Goal: Information Seeking & Learning: Learn about a topic

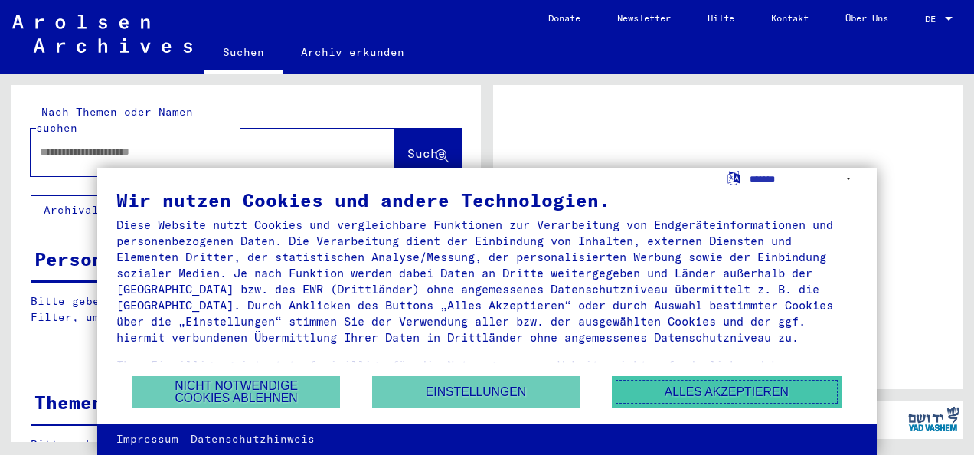
click at [682, 397] on button "Alles akzeptieren" at bounding box center [727, 391] width 230 height 31
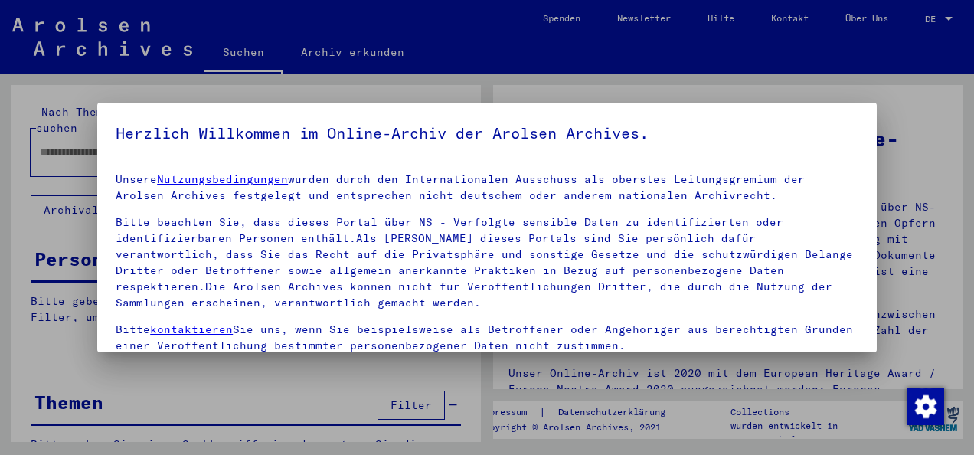
scroll to position [122, 0]
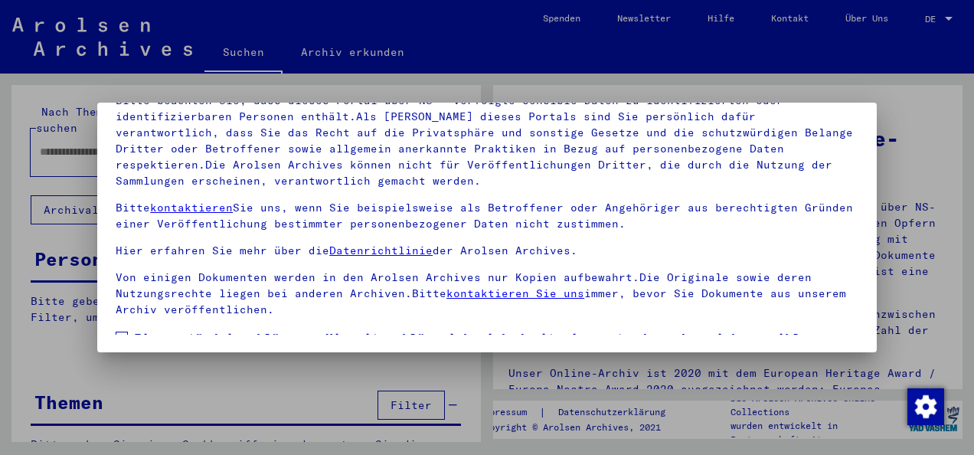
click at [758, 377] on div at bounding box center [487, 227] width 974 height 455
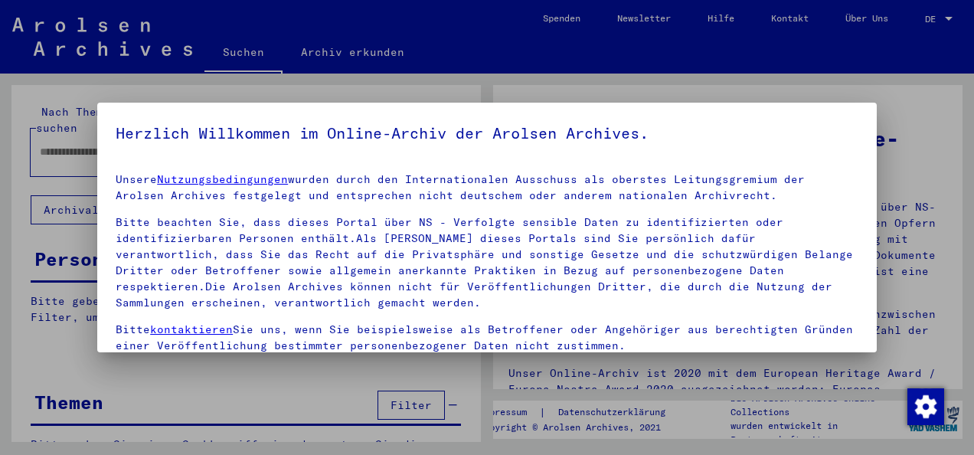
click at [758, 377] on div at bounding box center [487, 227] width 974 height 455
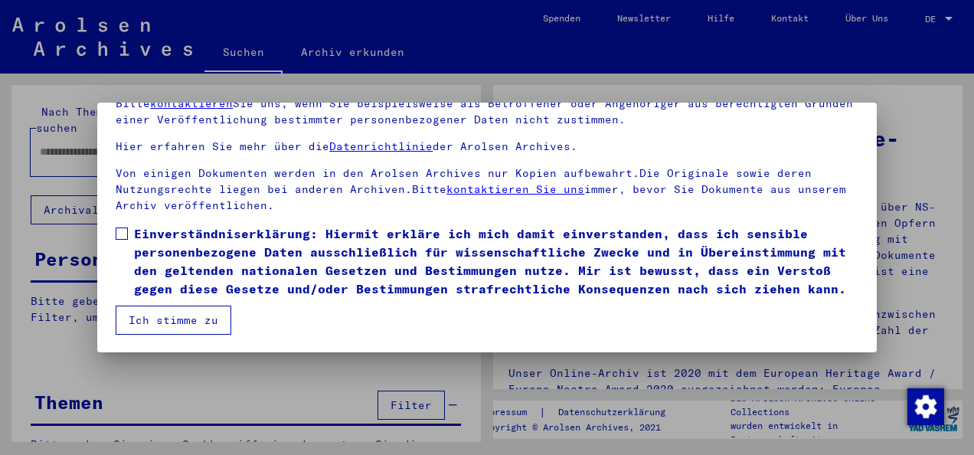
scroll to position [121, 0]
click at [119, 227] on span at bounding box center [122, 233] width 12 height 12
click at [154, 316] on button "Ich stimme zu" at bounding box center [174, 320] width 116 height 29
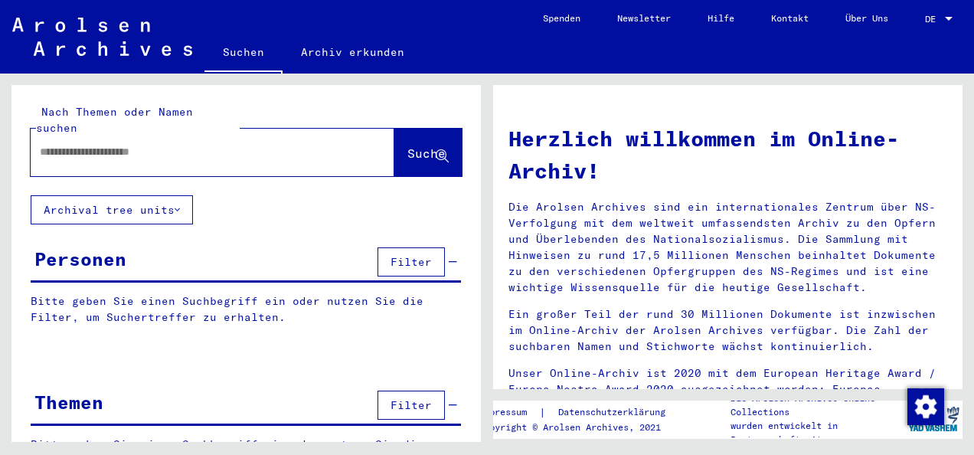
click at [218, 144] on input "text" at bounding box center [194, 152] width 309 height 16
click at [407, 146] on span "Suche" at bounding box center [426, 153] width 38 height 15
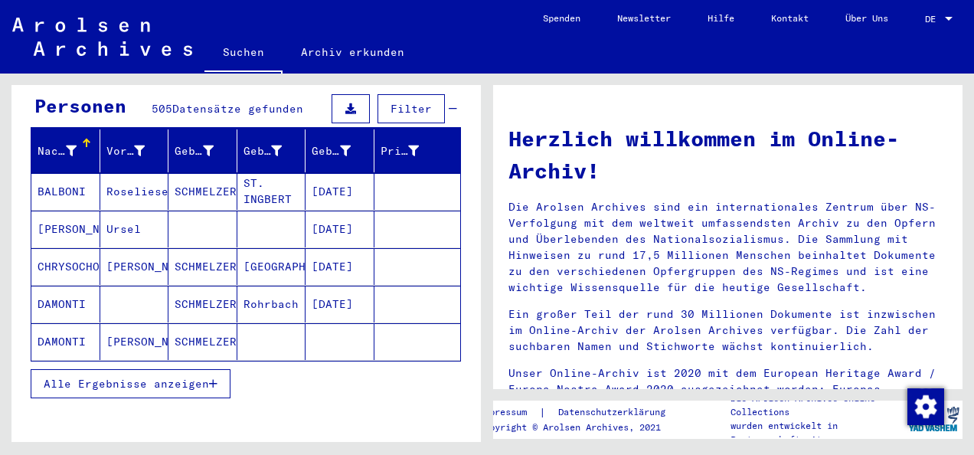
scroll to position [156, 0]
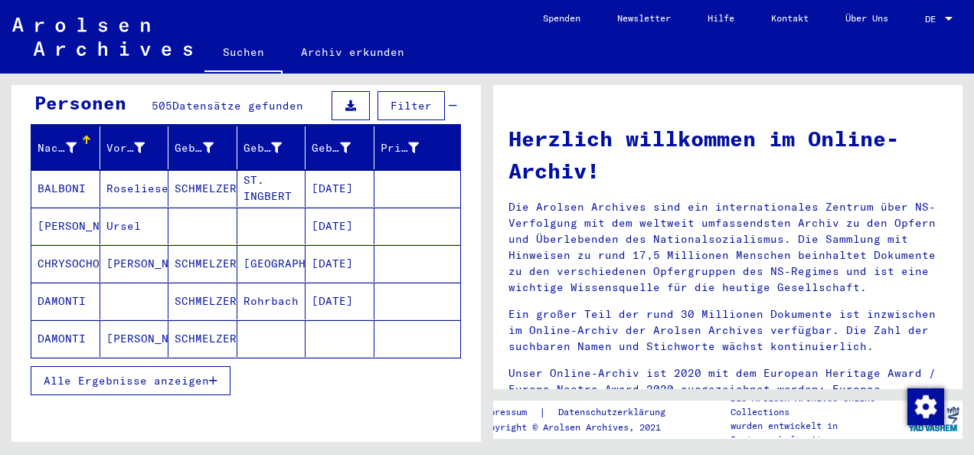
click at [198, 173] on mat-cell "SCHMELZER" at bounding box center [203, 188] width 69 height 37
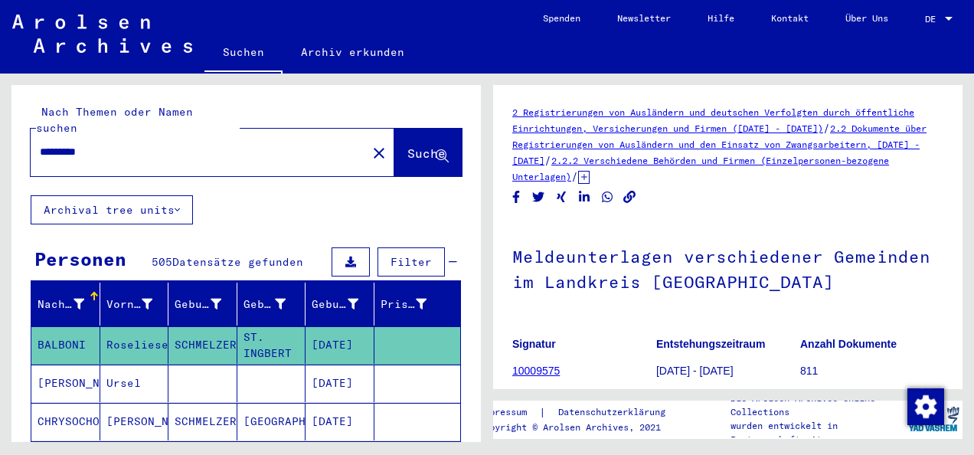
drag, startPoint x: 231, startPoint y: 143, endPoint x: -3, endPoint y: 138, distance: 233.7
click at [0, 138] on html "Suchen Archiv erkunden Spenden Newsletter Hilfe Kontakt Über Uns Suchen Archiv …" at bounding box center [487, 227] width 974 height 455
paste input "text"
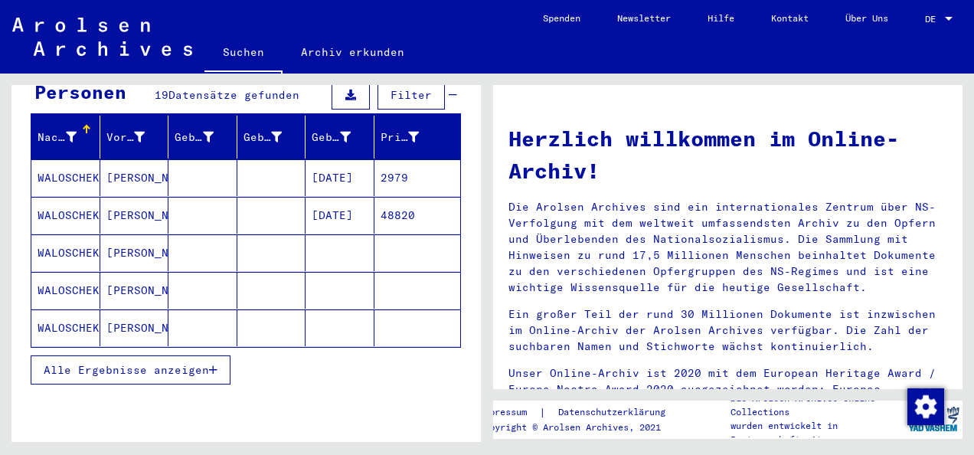
scroll to position [170, 0]
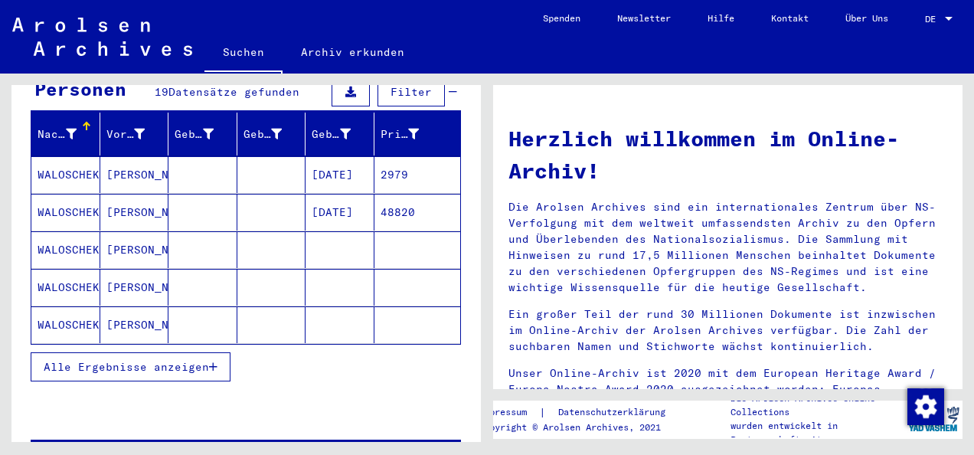
click at [198, 360] on span "Alle Ergebnisse anzeigen" at bounding box center [126, 367] width 165 height 14
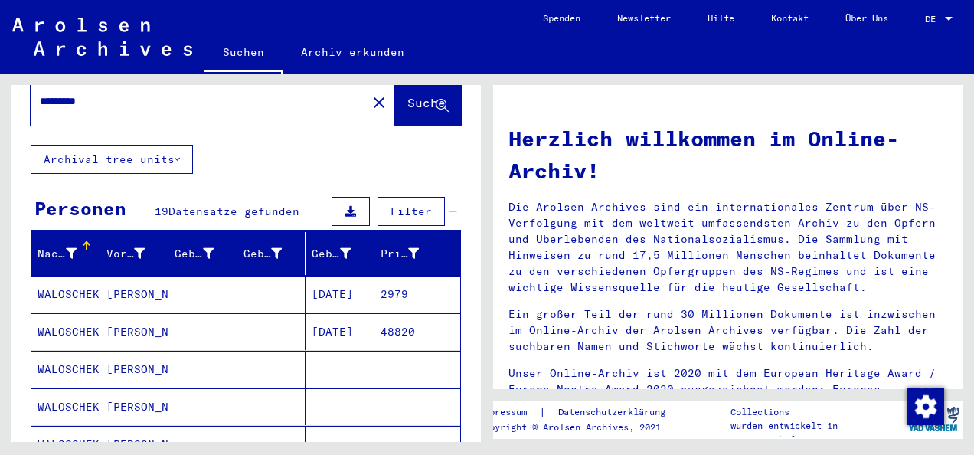
scroll to position [0, 0]
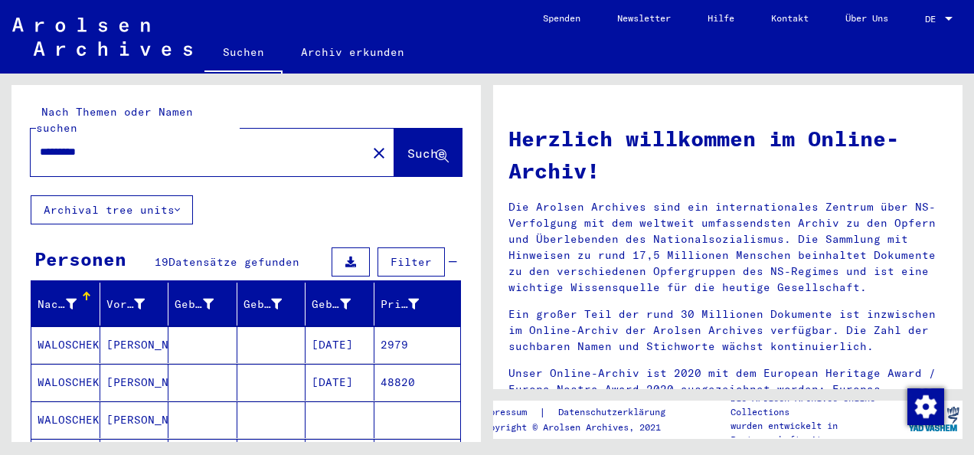
click at [195, 144] on input "*********" at bounding box center [194, 152] width 309 height 16
type input "**********"
click at [407, 146] on span "Suche" at bounding box center [426, 153] width 38 height 15
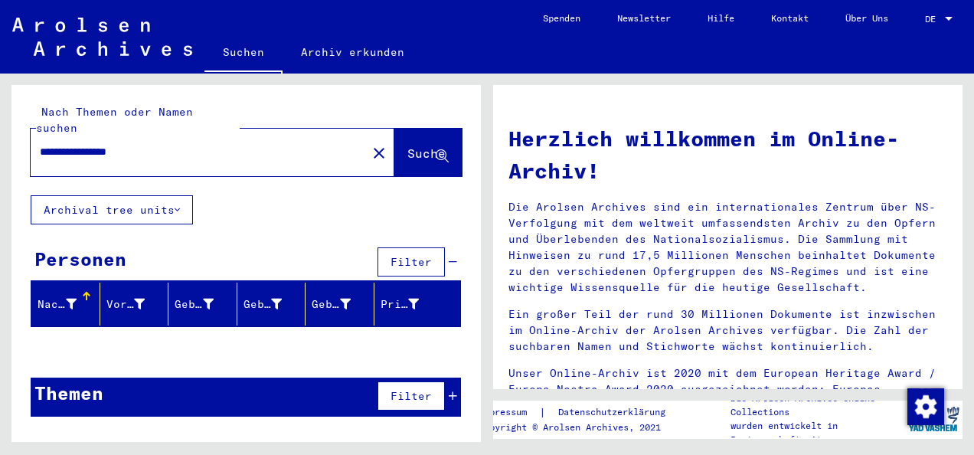
drag, startPoint x: 162, startPoint y: 136, endPoint x: 104, endPoint y: 130, distance: 57.7
click at [104, 144] on input "**********" at bounding box center [194, 152] width 309 height 16
click at [426, 129] on button "Suche" at bounding box center [427, 152] width 67 height 47
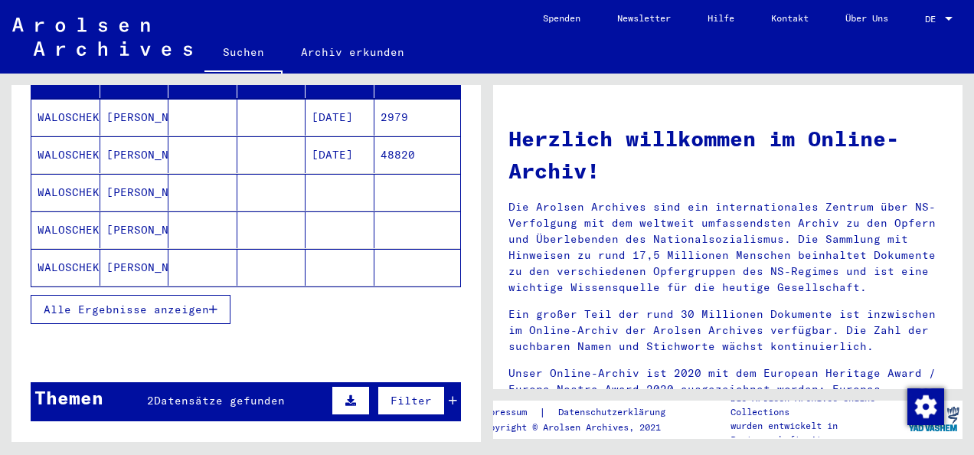
scroll to position [232, 0]
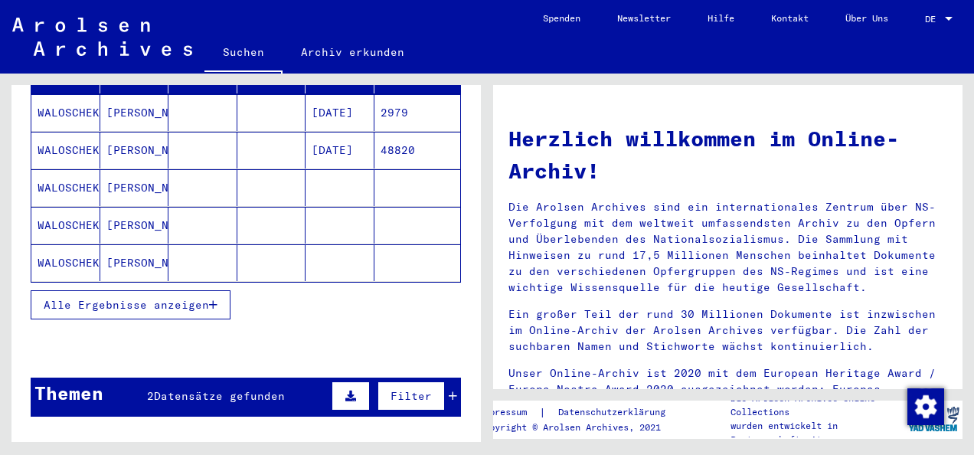
click at [186, 298] on span "Alle Ergebnisse anzeigen" at bounding box center [126, 305] width 165 height 14
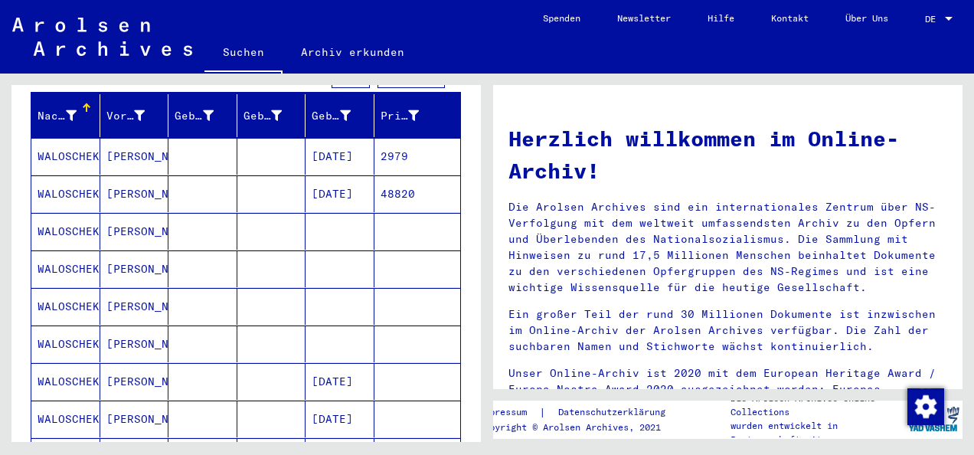
scroll to position [0, 0]
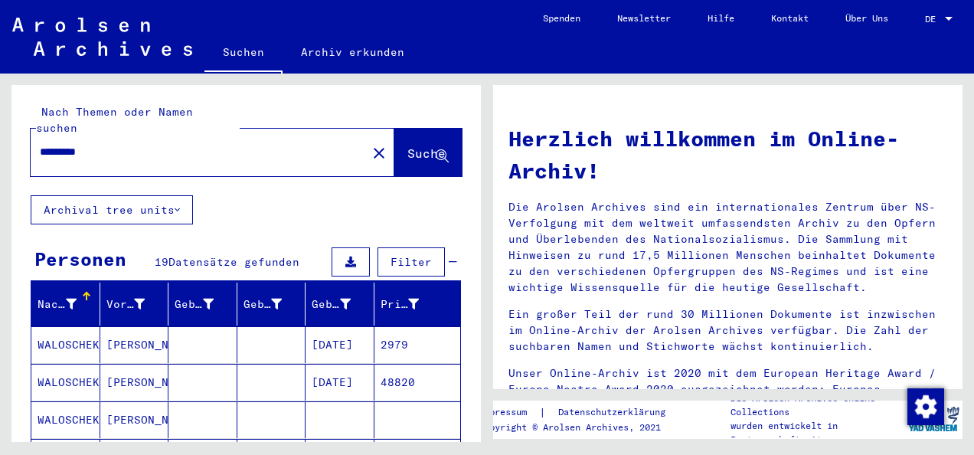
drag, startPoint x: 255, startPoint y: 142, endPoint x: 15, endPoint y: 129, distance: 240.9
click at [15, 129] on div "Nach Themen oder Namen suchen ********* close Suche" at bounding box center [246, 140] width 470 height 110
type input "********"
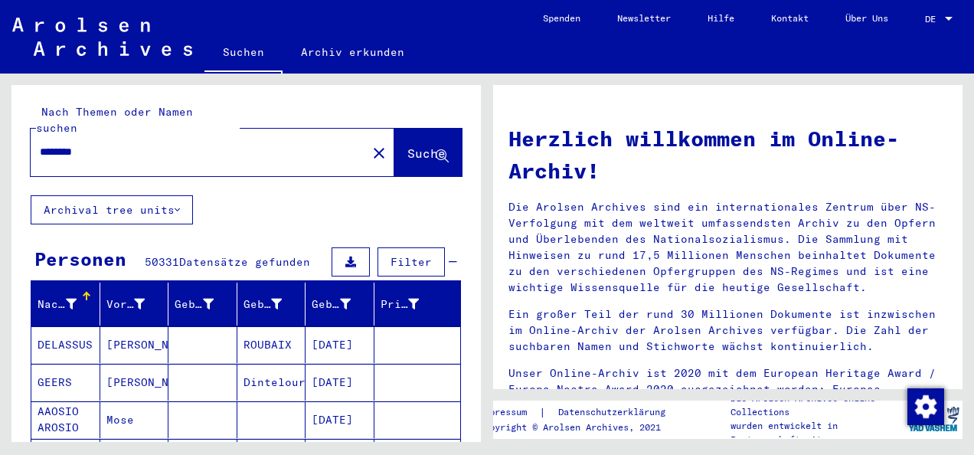
click at [0, 335] on html "Suchen Archiv erkunden Spenden Newsletter Hilfe Kontakt Über Uns Suchen Archiv …" at bounding box center [487, 227] width 974 height 455
click at [18, 337] on div "Nachname Vorname Geburtsname Geburt‏ Geburtsdatum Prisoner # [PERSON_NAME] [DAT…" at bounding box center [246, 427] width 470 height 289
click at [316, 53] on link "Archiv erkunden" at bounding box center [353, 52] width 140 height 37
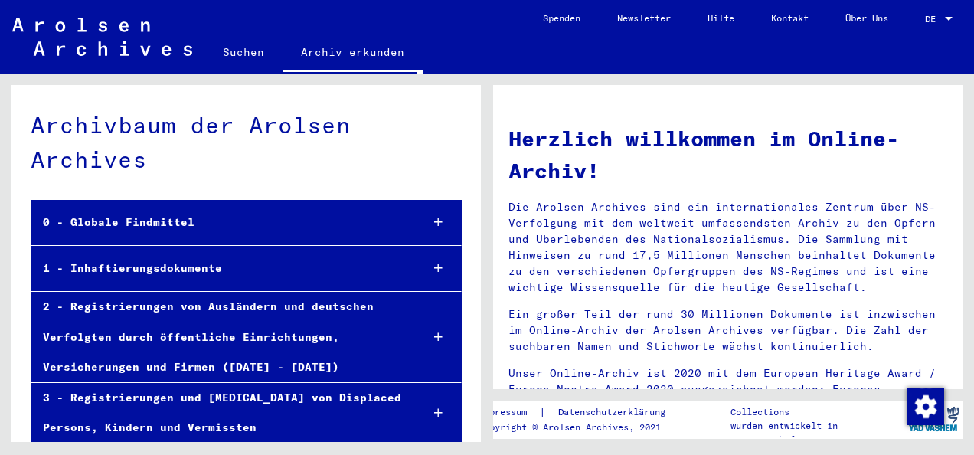
click at [161, 273] on div "1 - Inhaftierungsdokumente" at bounding box center [219, 269] width 377 height 30
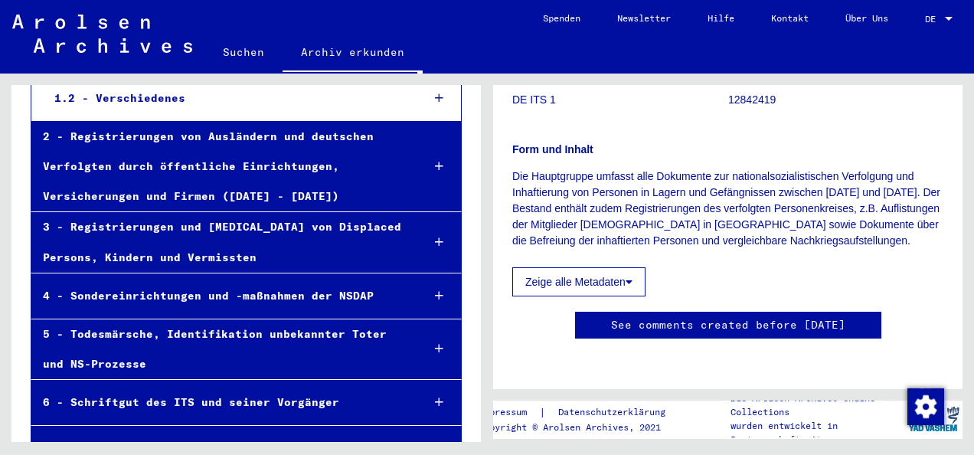
scroll to position [264, 0]
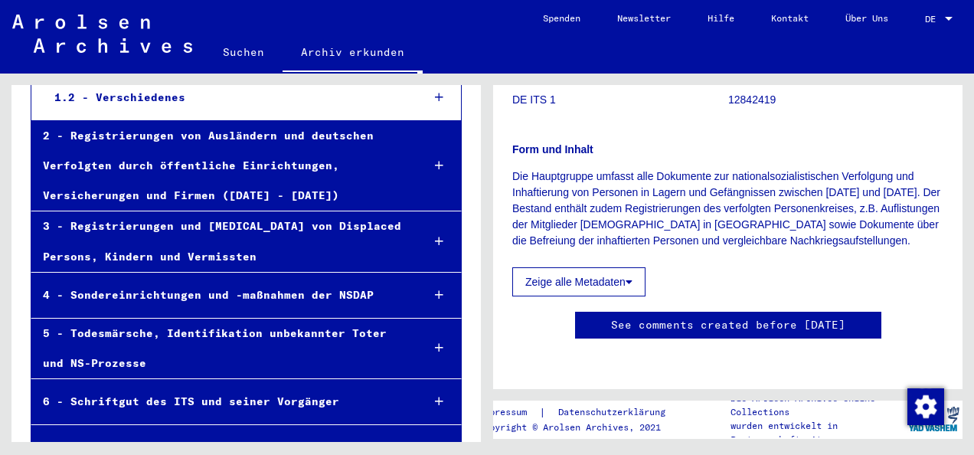
click at [310, 335] on div "5 - Todesmärsche, Identifikation unbekannter Toter und NS-Prozesse" at bounding box center [220, 349] width 378 height 60
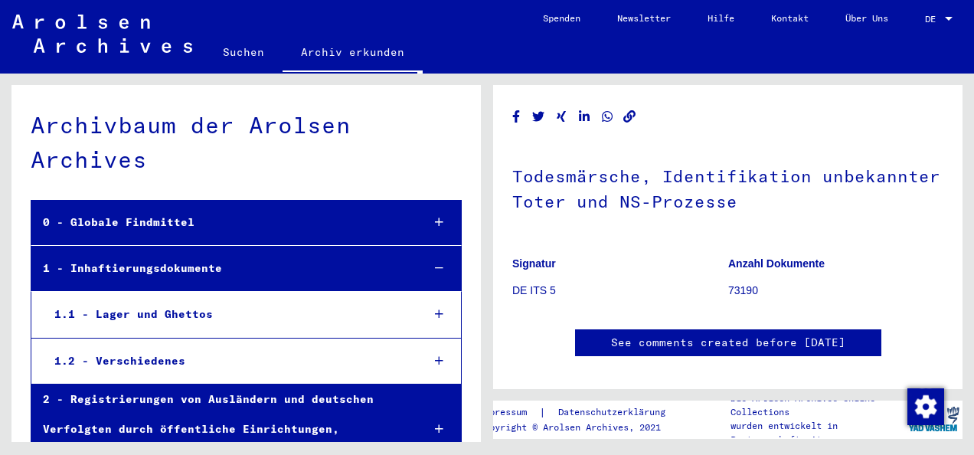
click at [237, 45] on link "Suchen" at bounding box center [244, 52] width 78 height 37
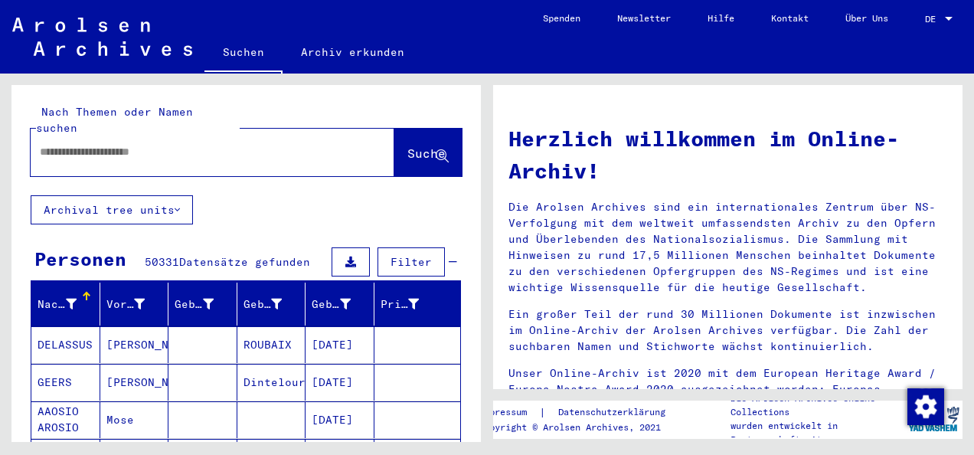
click at [204, 152] on div at bounding box center [190, 152] width 318 height 34
click at [227, 145] on div at bounding box center [190, 152] width 318 height 34
click at [392, 255] on span "Filter" at bounding box center [411, 262] width 41 height 14
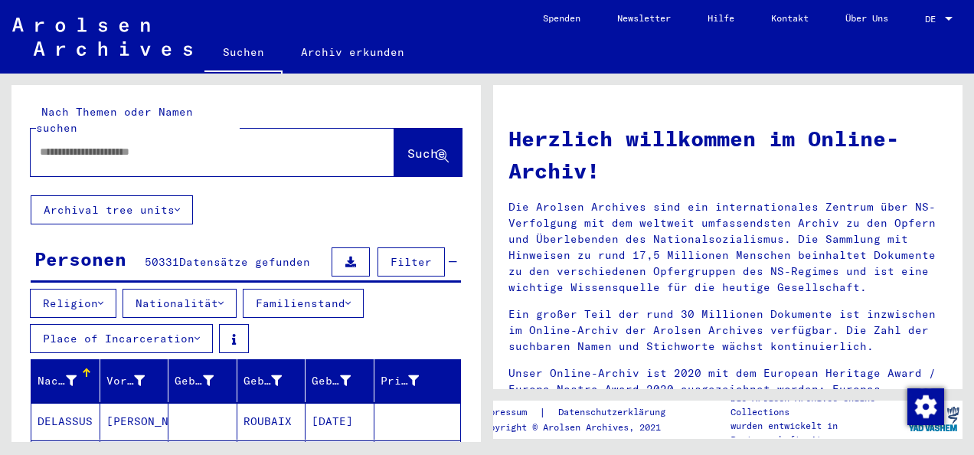
click at [224, 298] on icon at bounding box center [220, 303] width 5 height 11
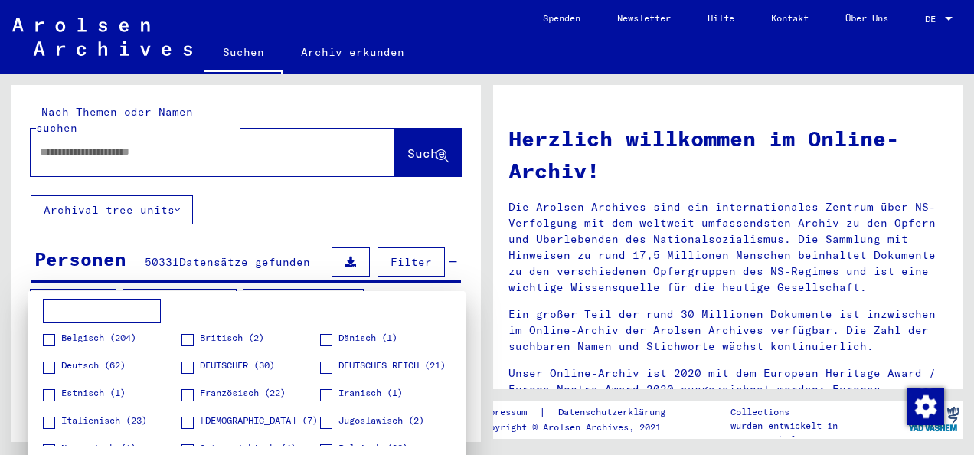
click at [237, 360] on span "DEUTSCHER (30)" at bounding box center [237, 365] width 75 height 14
click at [287, 126] on div at bounding box center [487, 227] width 974 height 455
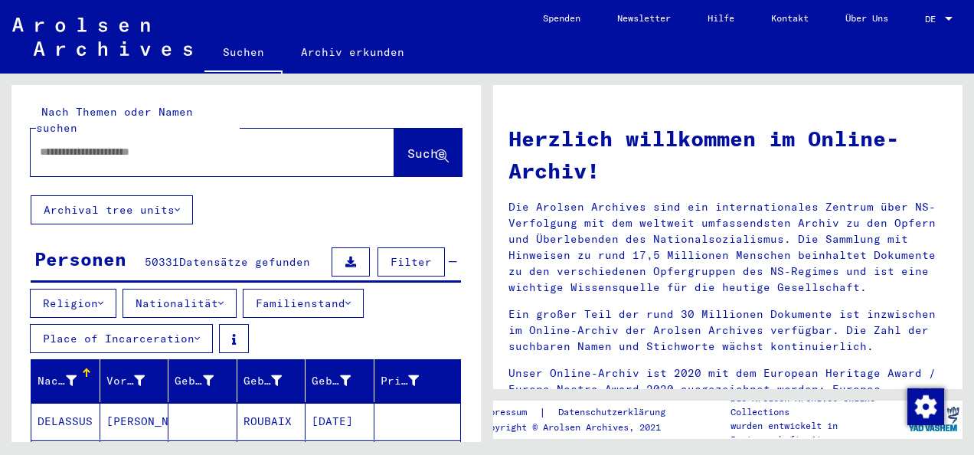
click at [287, 144] on input "text" at bounding box center [194, 152] width 309 height 16
click at [398, 129] on button "Suche" at bounding box center [427, 152] width 67 height 47
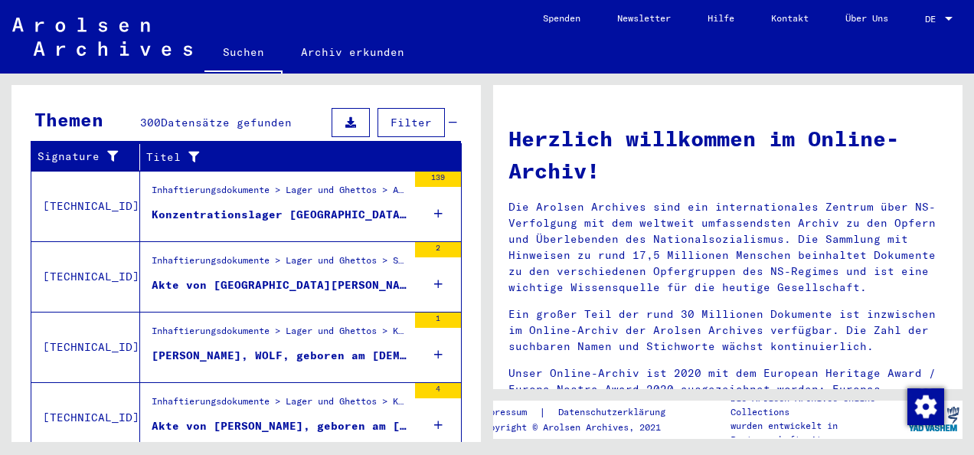
scroll to position [584, 0]
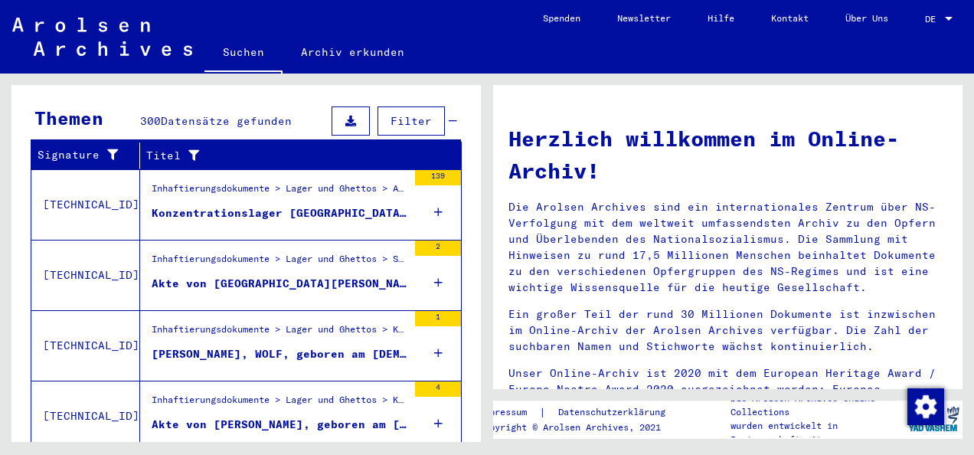
click at [362, 276] on div "Akte von [GEOGRAPHIC_DATA][PERSON_NAME], geboren am [DEMOGRAPHIC_DATA], geboren…" at bounding box center [280, 284] width 256 height 16
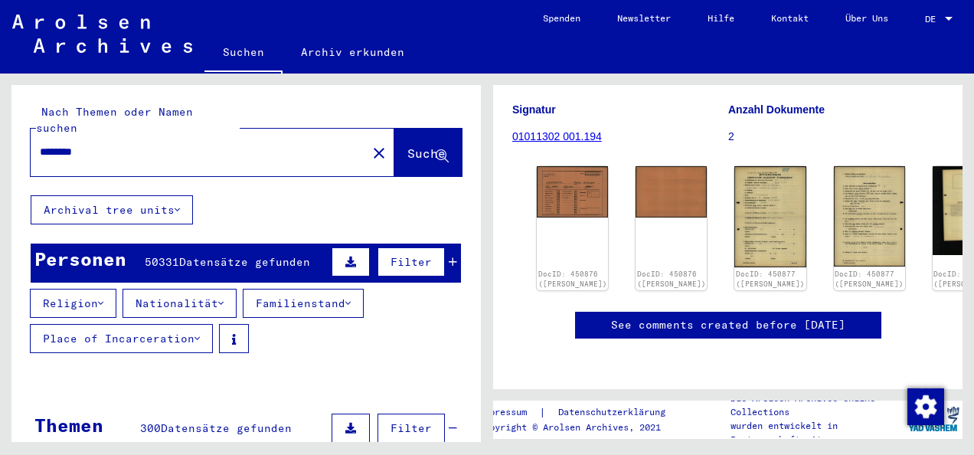
drag, startPoint x: 203, startPoint y: 136, endPoint x: -3, endPoint y: 108, distance: 207.9
click at [0, 108] on html "Suchen Archiv erkunden Spenden Newsletter Hilfe Kontakt Über Uns Suchen Archiv …" at bounding box center [487, 227] width 974 height 455
type input "*"
type input "*******"
click at [404, 151] on button "Suche" at bounding box center [427, 152] width 67 height 47
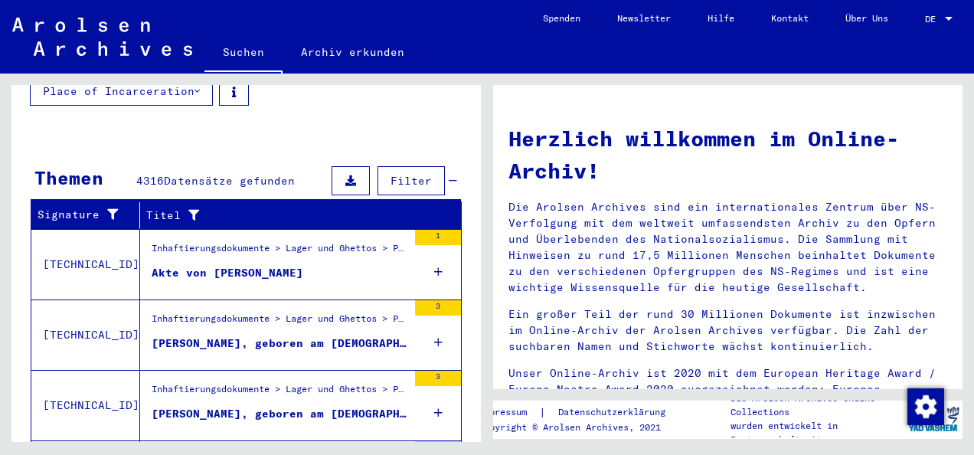
scroll to position [165, 0]
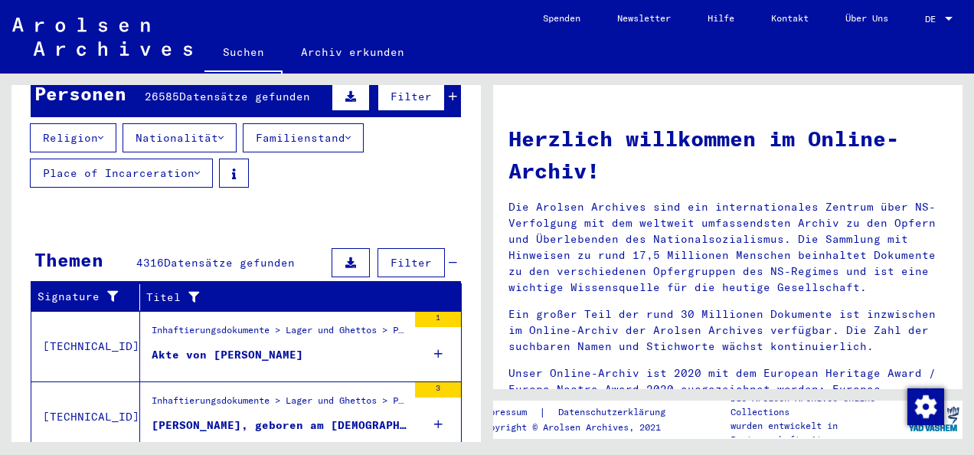
click at [273, 347] on div "Akte von [PERSON_NAME]" at bounding box center [228, 355] width 152 height 16
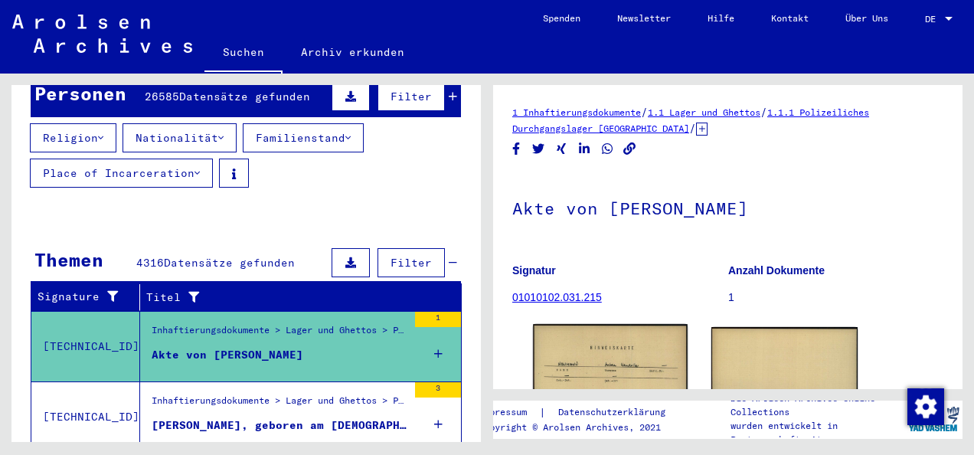
click at [637, 360] on img at bounding box center [610, 379] width 154 height 110
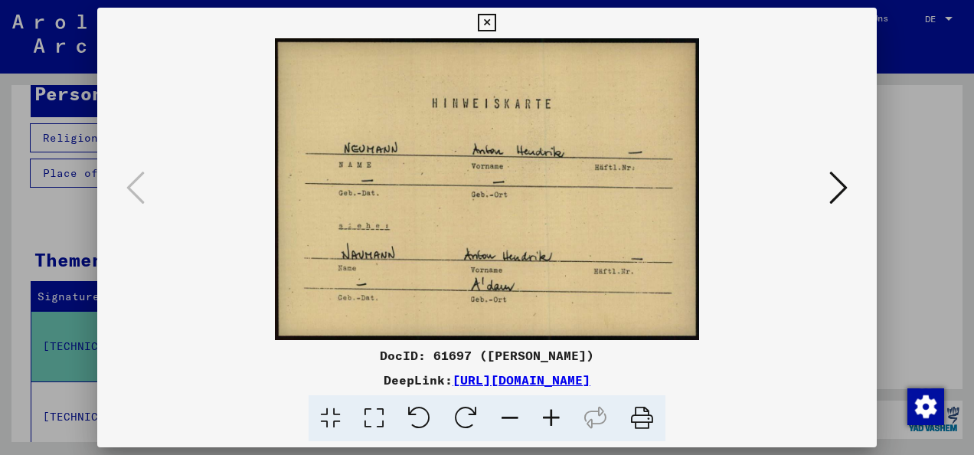
click at [827, 179] on button at bounding box center [839, 189] width 28 height 44
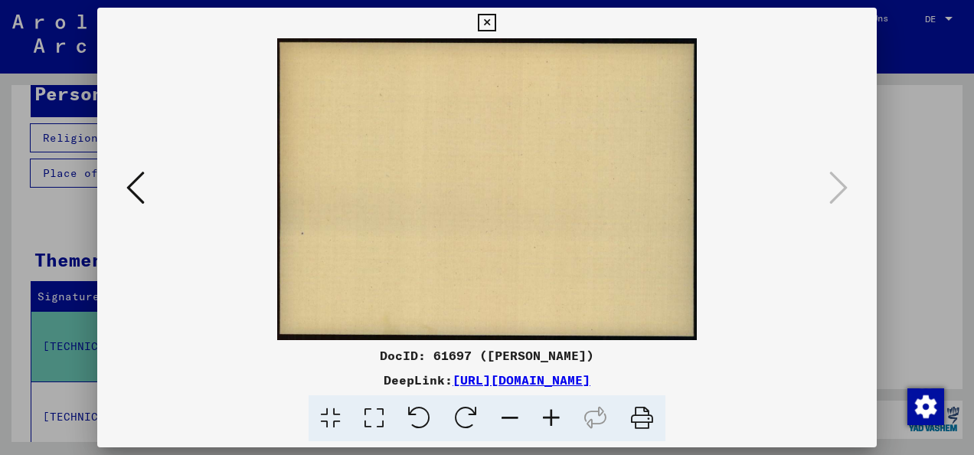
click at [918, 218] on div at bounding box center [487, 227] width 974 height 455
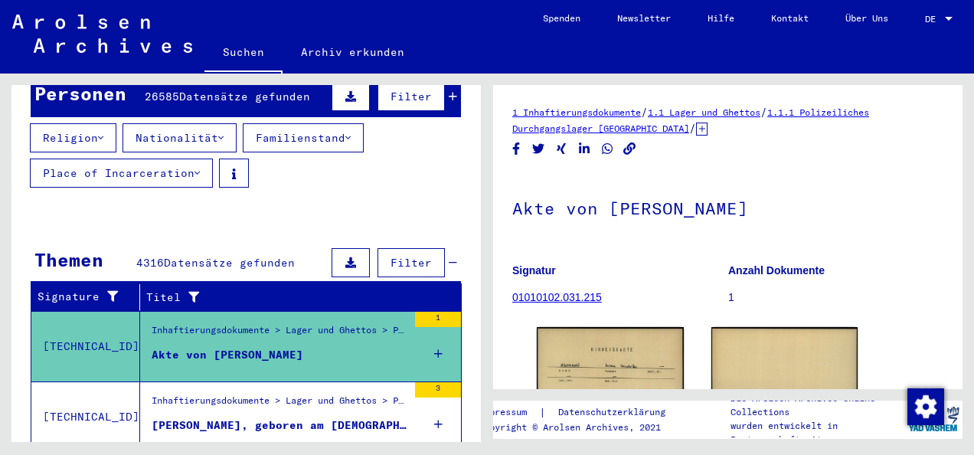
click at [918, 218] on h1 "Akte von [PERSON_NAME]" at bounding box center [727, 206] width 431 height 67
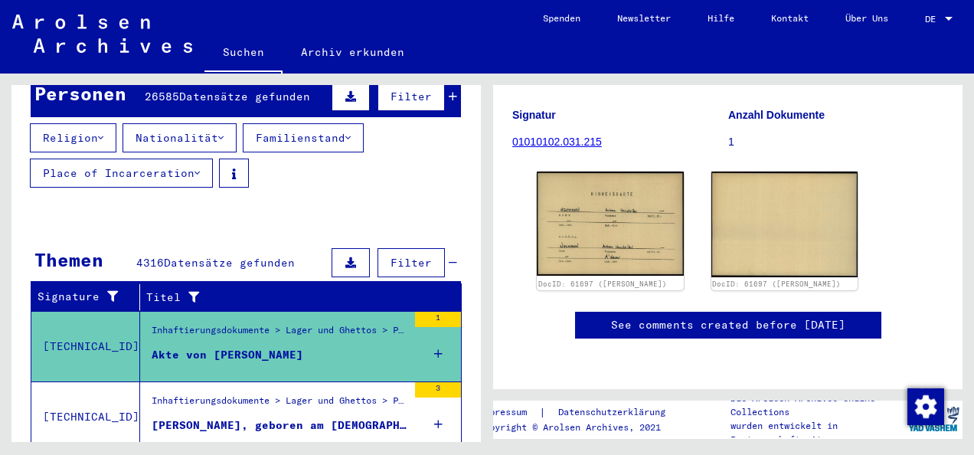
scroll to position [306, 0]
click at [306, 417] on figure "[PERSON_NAME], geboren am [DEMOGRAPHIC_DATA]" at bounding box center [280, 428] width 256 height 23
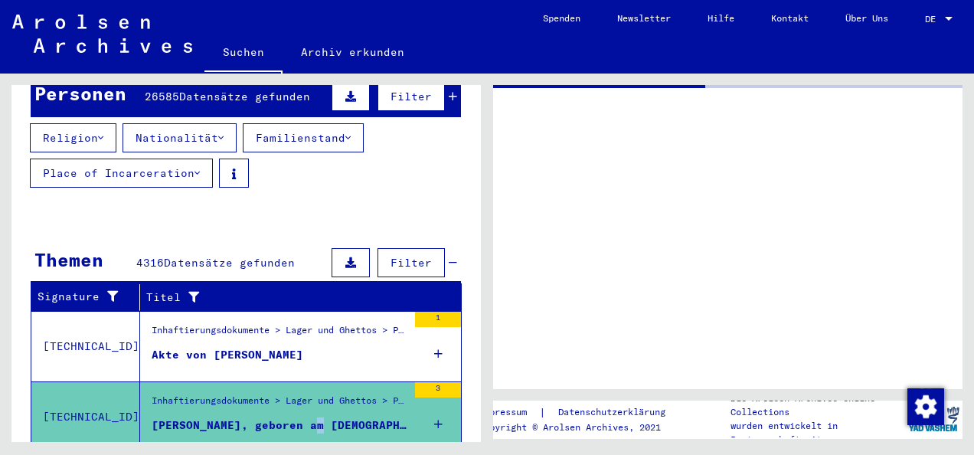
click at [306, 417] on figure "[PERSON_NAME], geboren am [DEMOGRAPHIC_DATA]" at bounding box center [280, 428] width 256 height 23
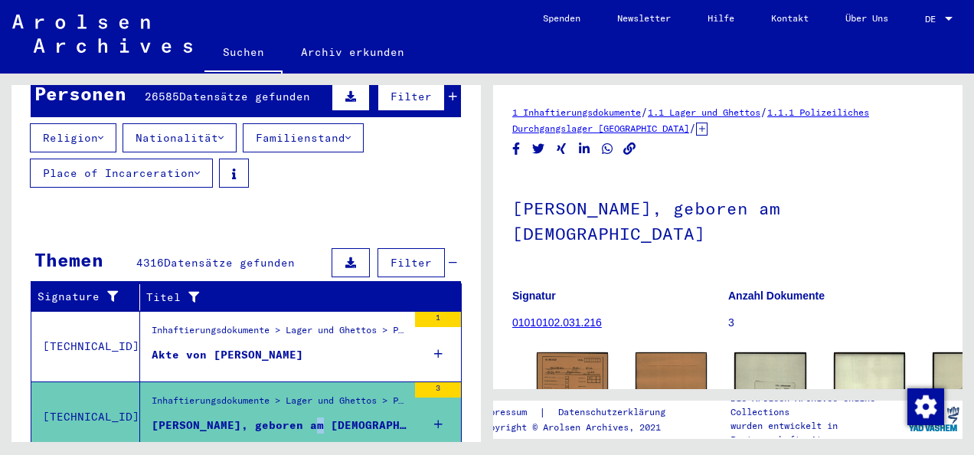
scroll to position [196, 0]
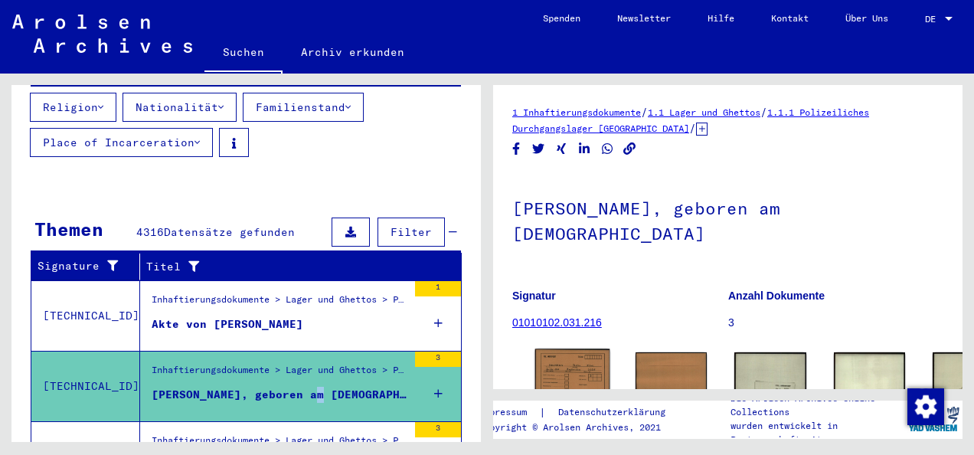
click at [558, 361] on img at bounding box center [572, 376] width 75 height 54
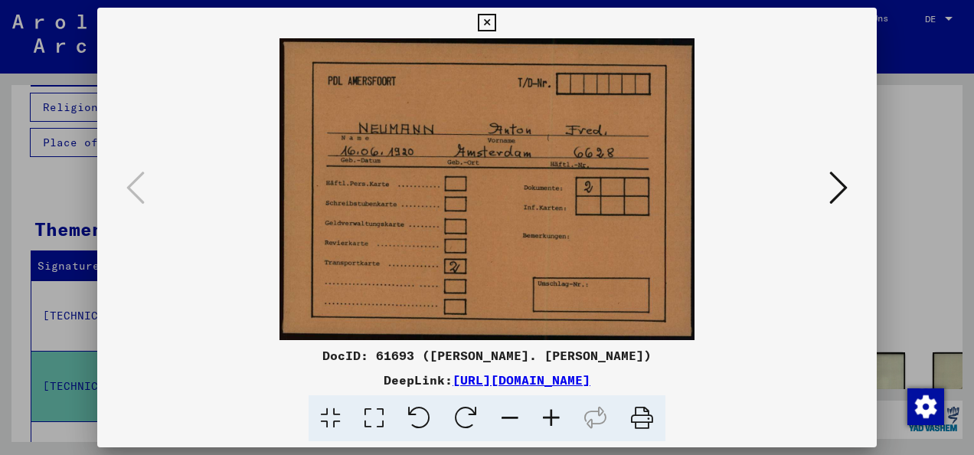
click at [837, 186] on icon at bounding box center [839, 187] width 18 height 37
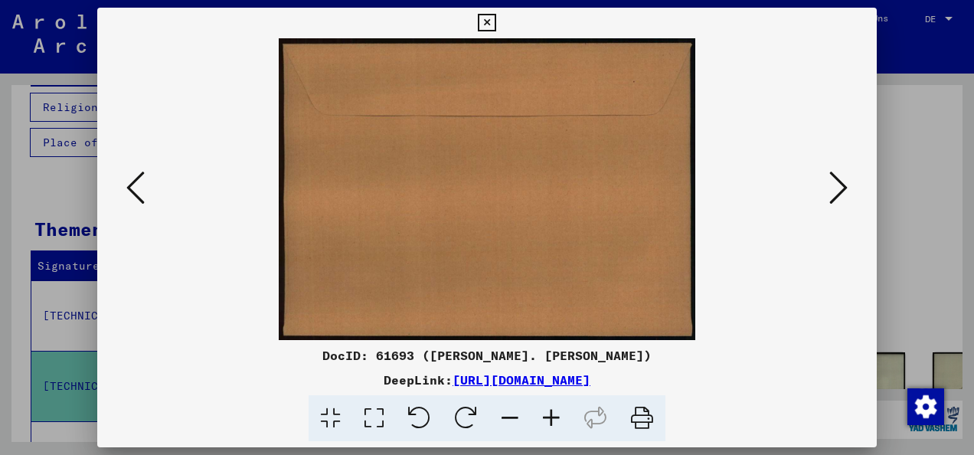
click at [837, 186] on icon at bounding box center [839, 187] width 18 height 37
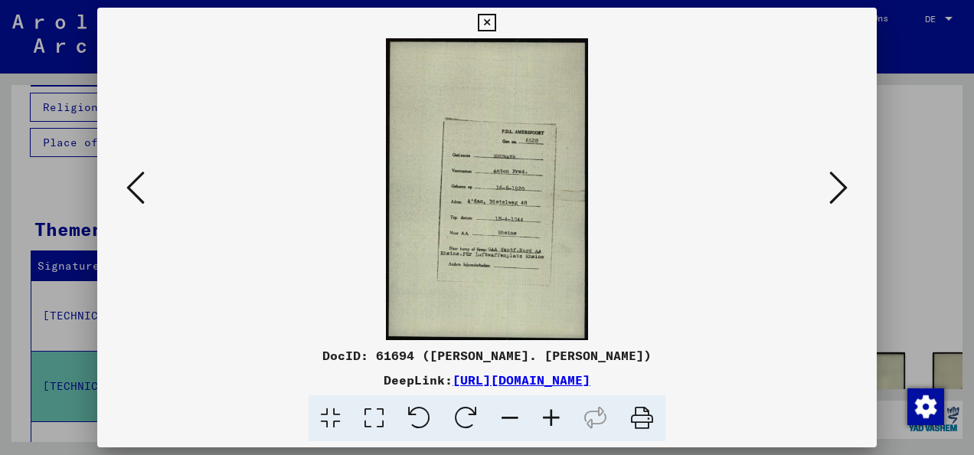
click at [837, 186] on icon at bounding box center [839, 187] width 18 height 37
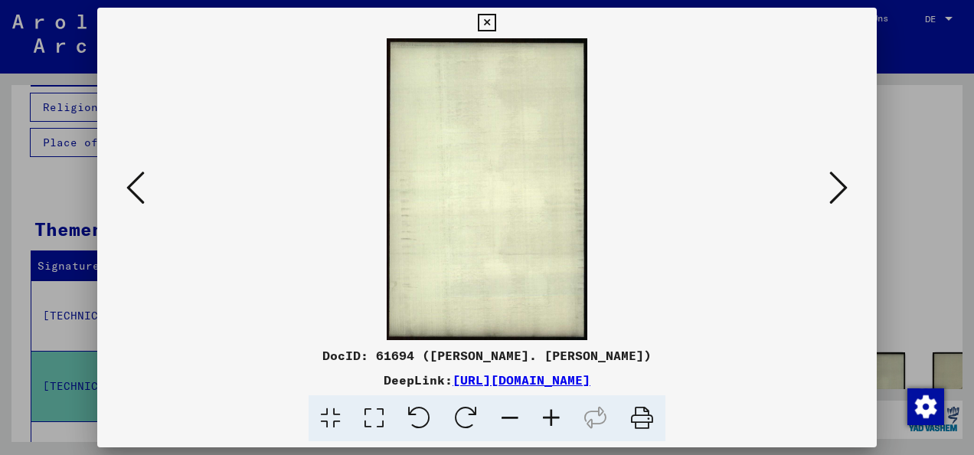
click at [837, 186] on icon at bounding box center [839, 187] width 18 height 37
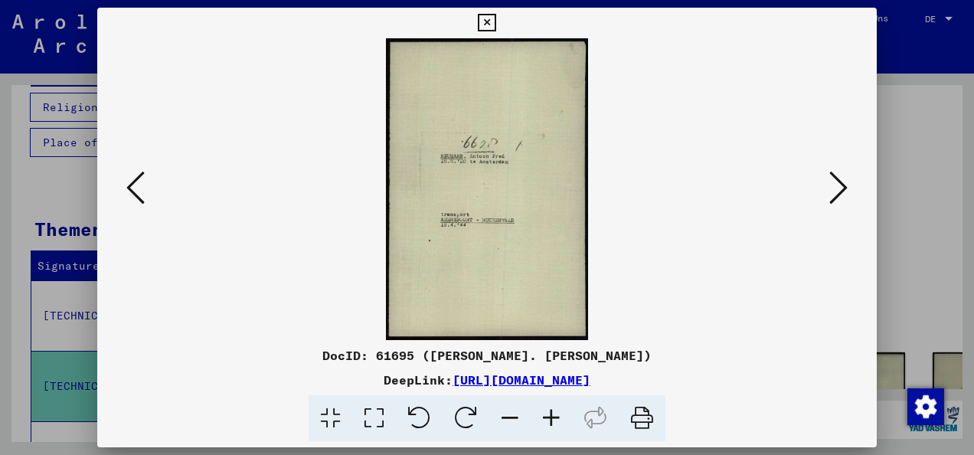
click at [837, 186] on icon at bounding box center [839, 187] width 18 height 37
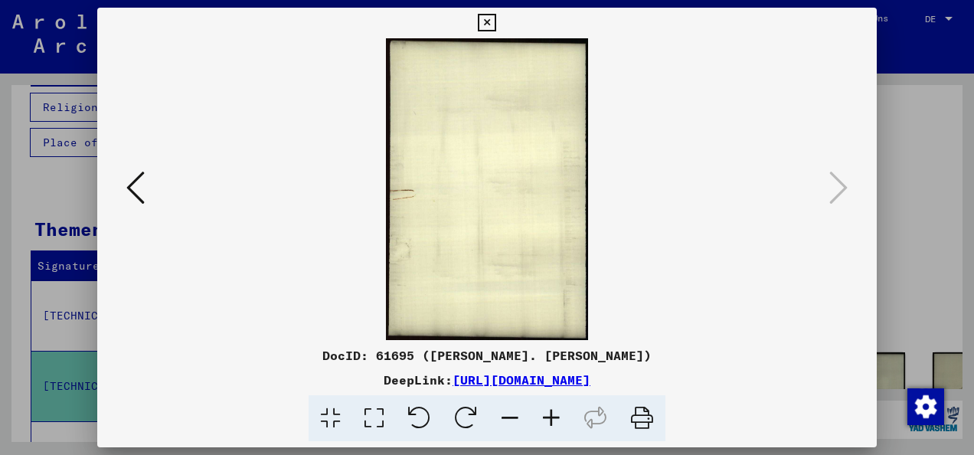
click at [924, 67] on div at bounding box center [487, 227] width 974 height 455
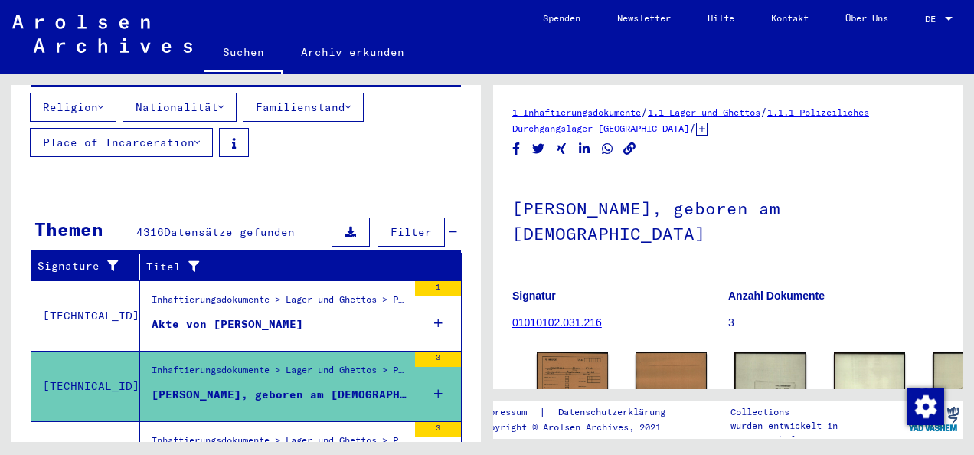
click at [0, 306] on html "Suchen Archiv erkunden Spenden Newsletter Hilfe Kontakt Über Uns Suchen Archiv …" at bounding box center [487, 227] width 974 height 455
click at [9, 314] on div "Nach Themen oder Namen suchen ******* close Suche Archival tree units Personen …" at bounding box center [243, 258] width 487 height 368
click at [180, 434] on div "Inhaftierungsdokumente > Lager und Ghettos > Polizeiliches Durchgangslager [GEO…" at bounding box center [280, 444] width 256 height 21
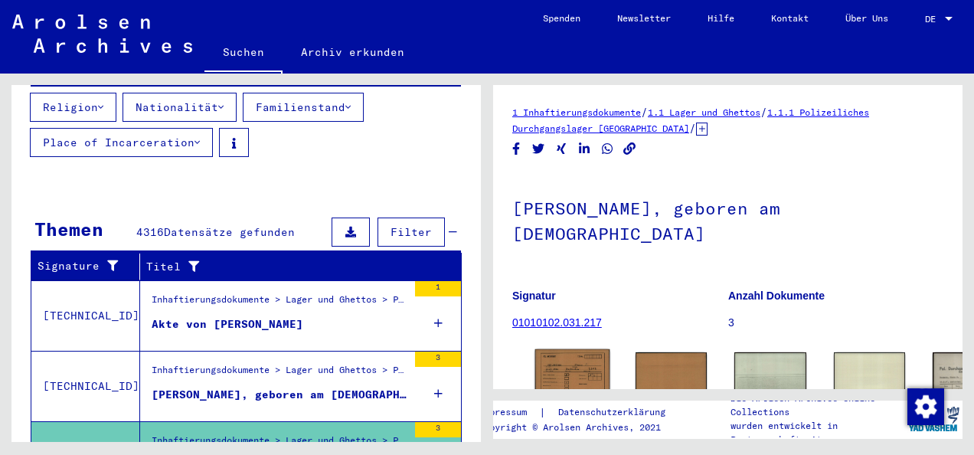
click at [548, 362] on img at bounding box center [572, 375] width 75 height 53
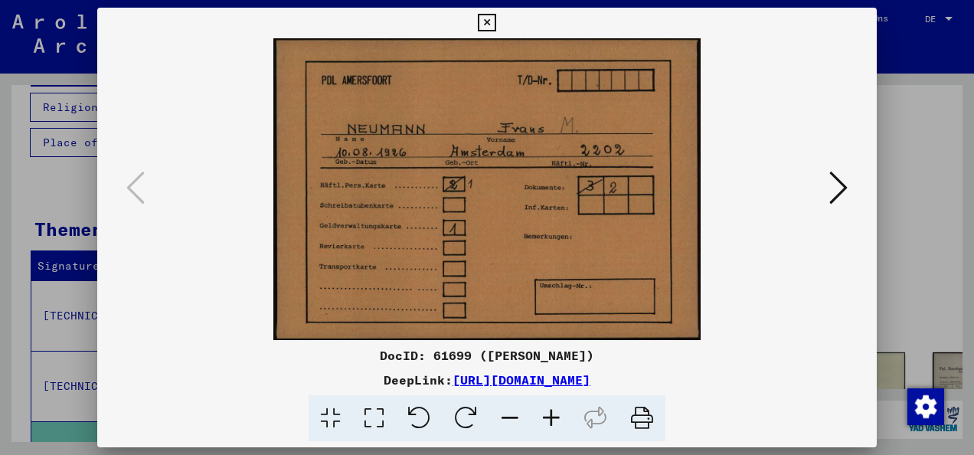
click at [836, 194] on icon at bounding box center [839, 187] width 18 height 37
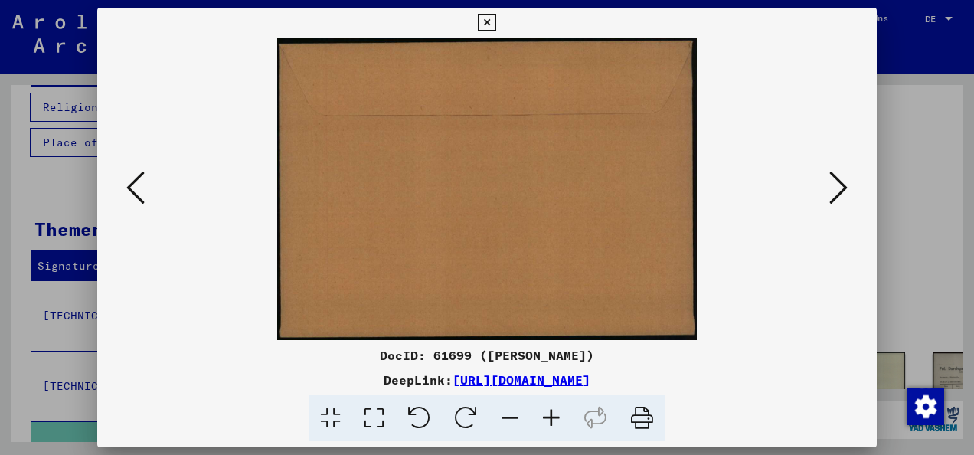
click at [836, 194] on icon at bounding box center [839, 187] width 18 height 37
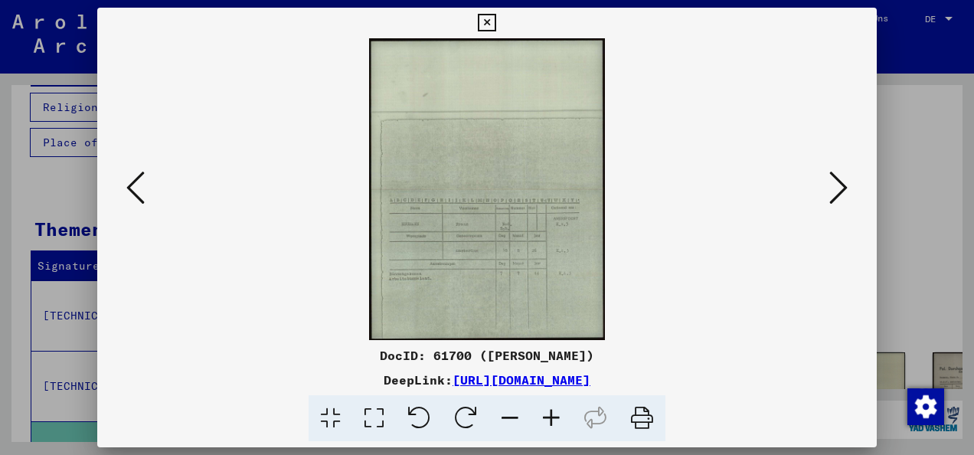
click at [836, 194] on icon at bounding box center [839, 187] width 18 height 37
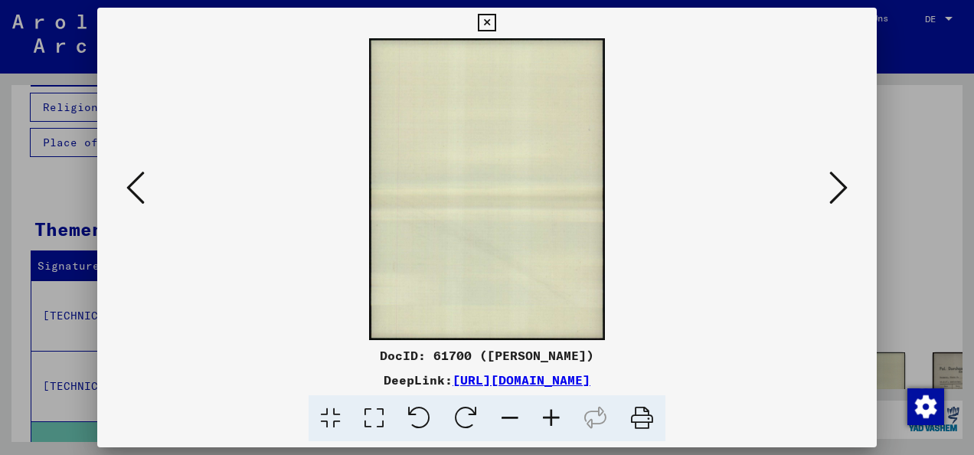
click at [836, 194] on icon at bounding box center [839, 187] width 18 height 37
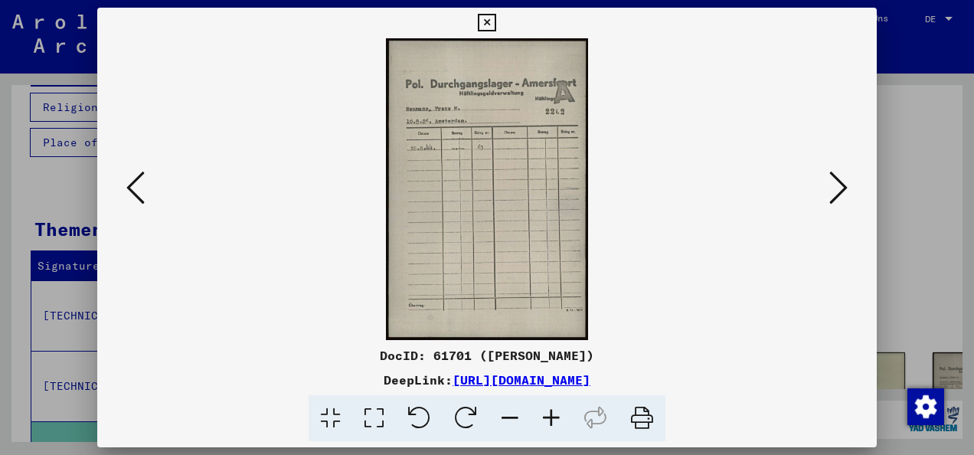
click at [836, 194] on icon at bounding box center [839, 187] width 18 height 37
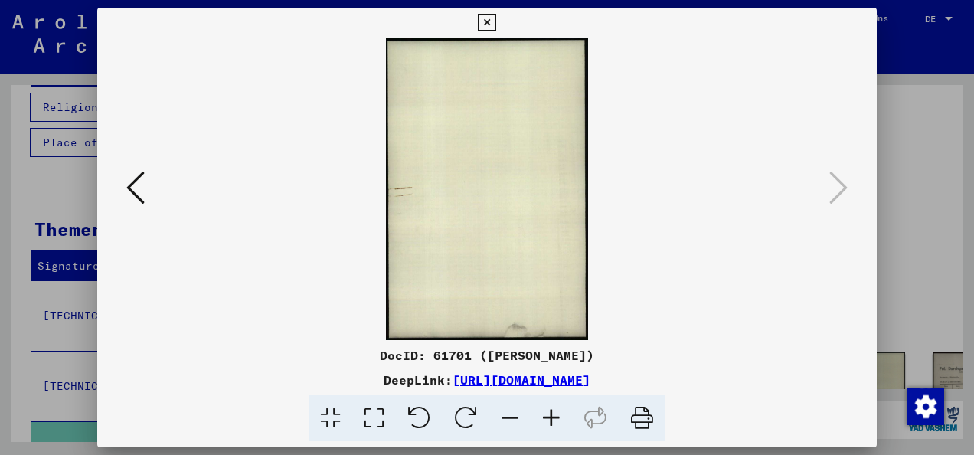
click at [86, 355] on div at bounding box center [487, 227] width 974 height 455
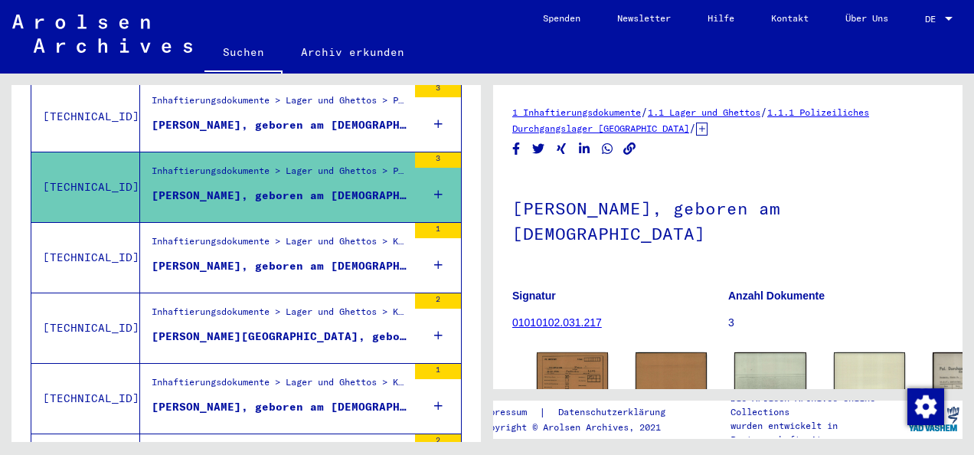
scroll to position [490, 0]
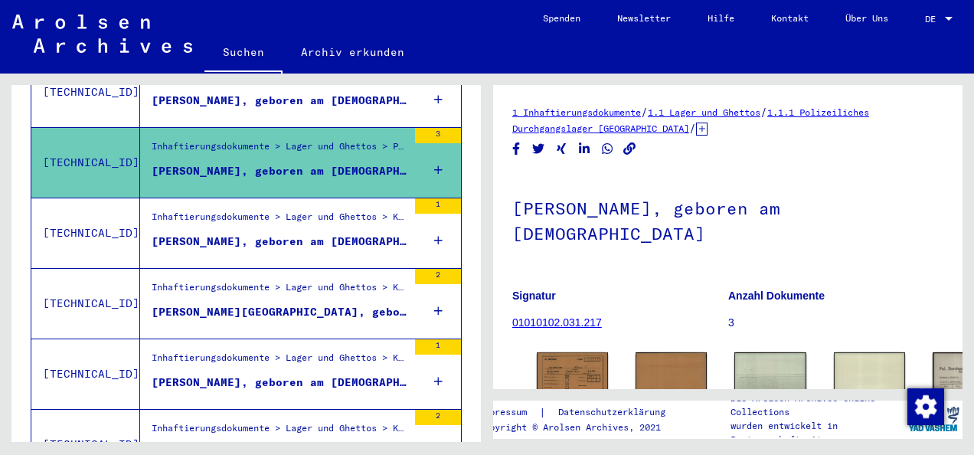
click at [202, 234] on div "[PERSON_NAME], geboren am [DEMOGRAPHIC_DATA]" at bounding box center [280, 242] width 256 height 16
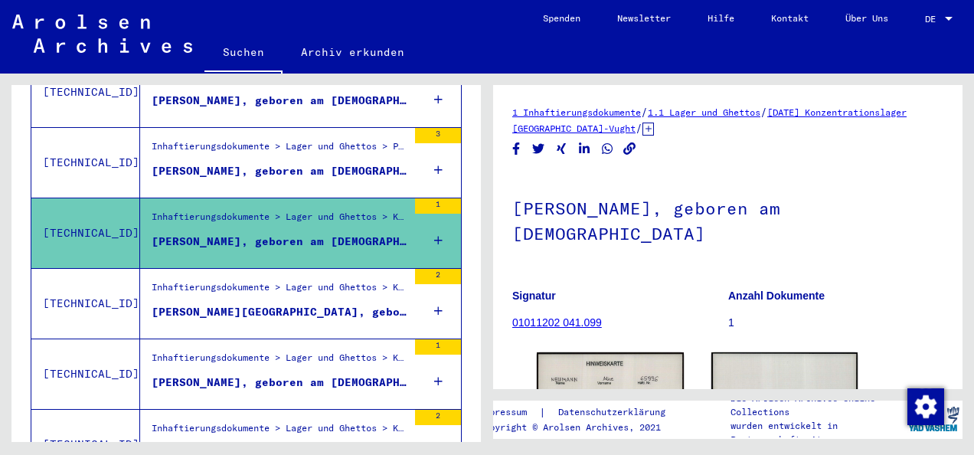
click at [218, 280] on div "Inhaftierungsdokumente > Lager und Ghettos > Konzentrationslager Herzogenbusch-…" at bounding box center [280, 290] width 256 height 21
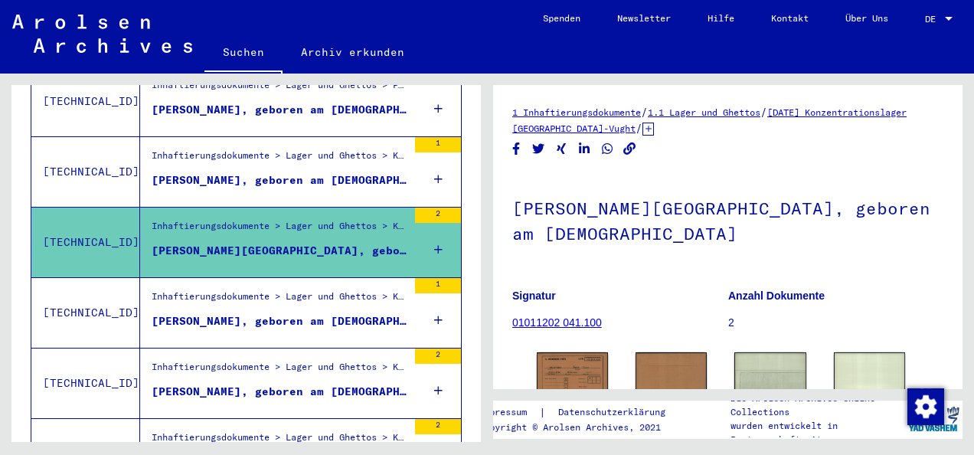
click at [251, 313] on div "[PERSON_NAME], geboren am [DEMOGRAPHIC_DATA]" at bounding box center [280, 321] width 256 height 16
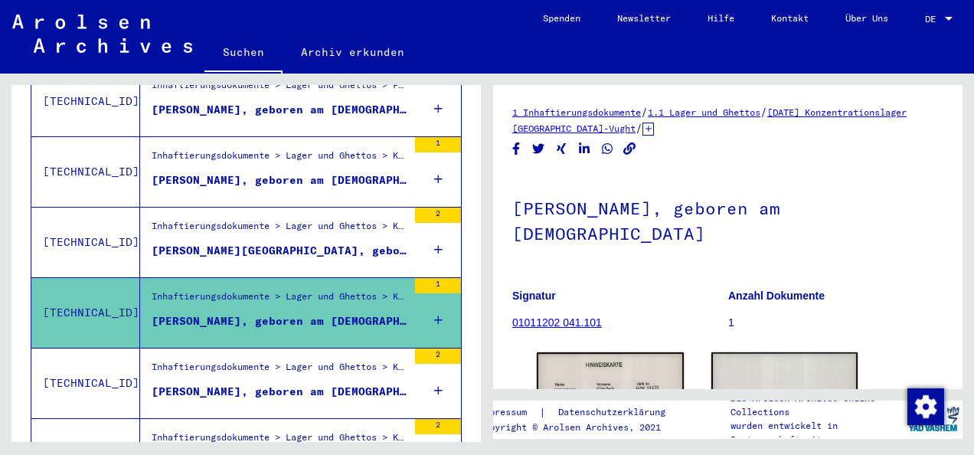
click at [350, 384] on div "[PERSON_NAME], geboren am [DEMOGRAPHIC_DATA]" at bounding box center [280, 392] width 256 height 16
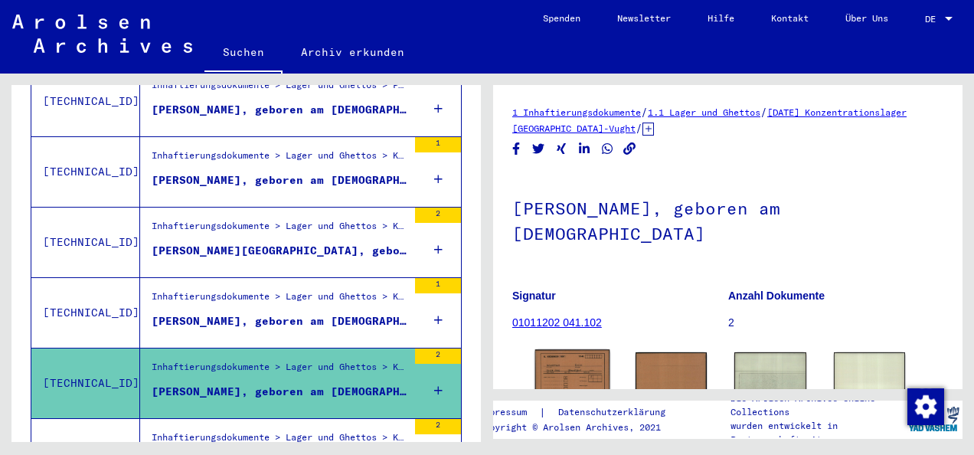
click at [552, 359] on img at bounding box center [572, 376] width 75 height 54
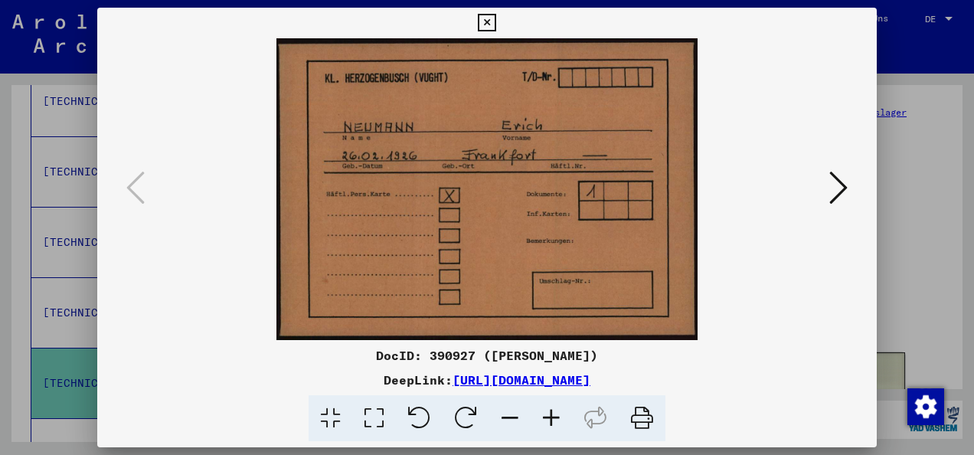
click at [829, 185] on button at bounding box center [839, 189] width 28 height 44
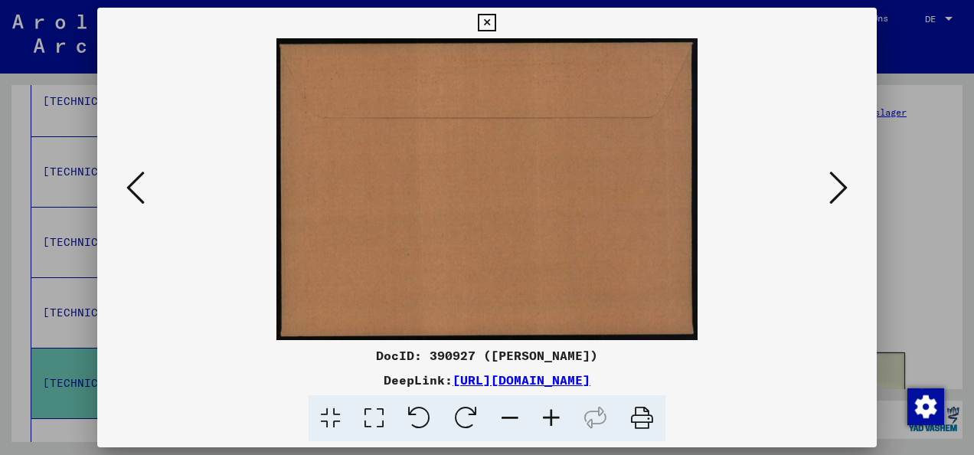
click at [829, 185] on button at bounding box center [839, 189] width 28 height 44
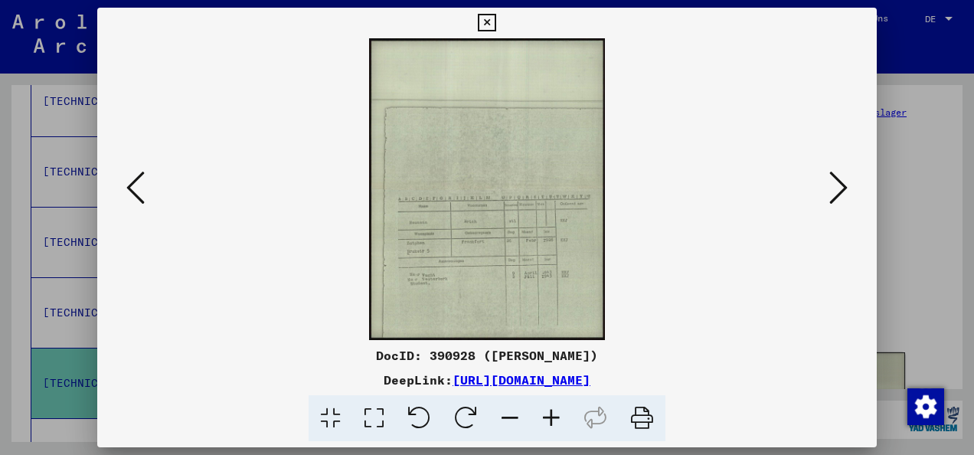
click at [829, 185] on button at bounding box center [839, 189] width 28 height 44
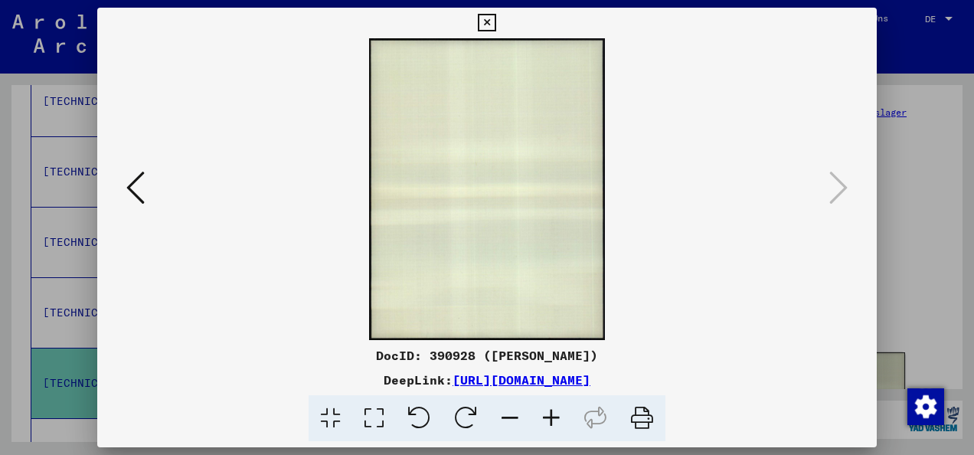
click at [904, 135] on div at bounding box center [487, 227] width 974 height 455
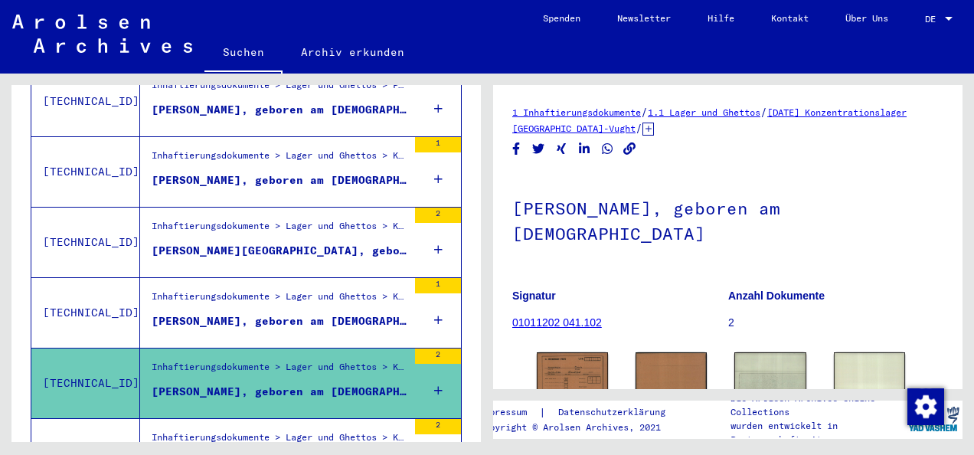
click at [0, 262] on html "Suchen Archiv erkunden Spenden Newsletter Hilfe Kontakt Über Uns Suchen Archiv …" at bounding box center [487, 227] width 974 height 455
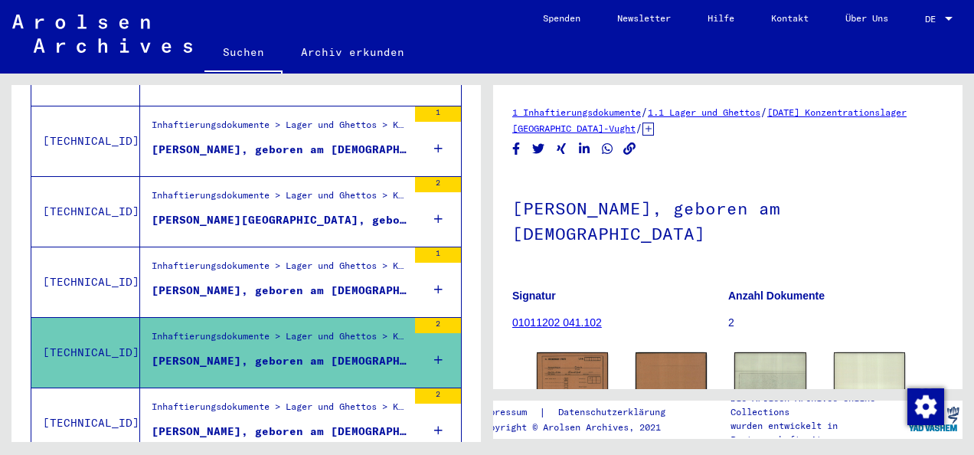
scroll to position [643, 0]
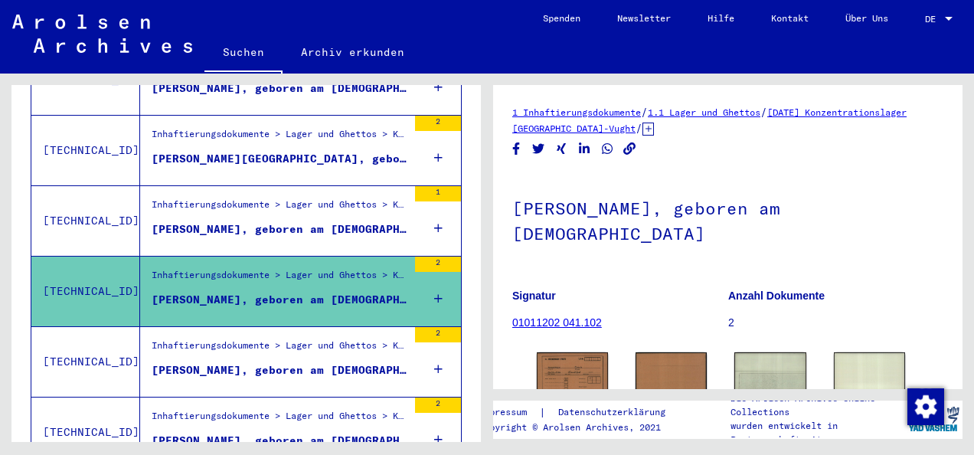
click at [352, 339] on div "Inhaftierungsdokumente > Lager und Ghettos > Konzentrationslager Herzogenbusch-…" at bounding box center [280, 349] width 256 height 21
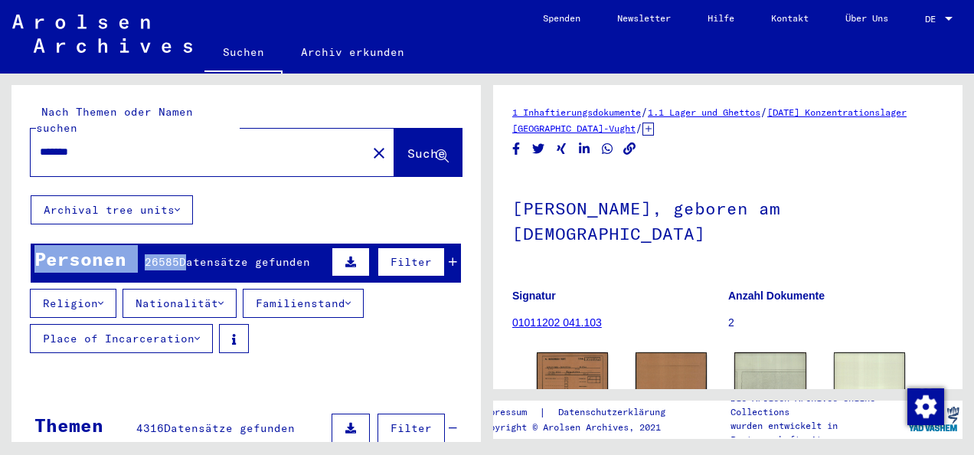
drag, startPoint x: 178, startPoint y: 209, endPoint x: 245, endPoint y: 178, distance: 73.3
click at [682, 126] on link "[DATE] Konzentrationslager [GEOGRAPHIC_DATA]-Vught" at bounding box center [709, 120] width 394 height 28
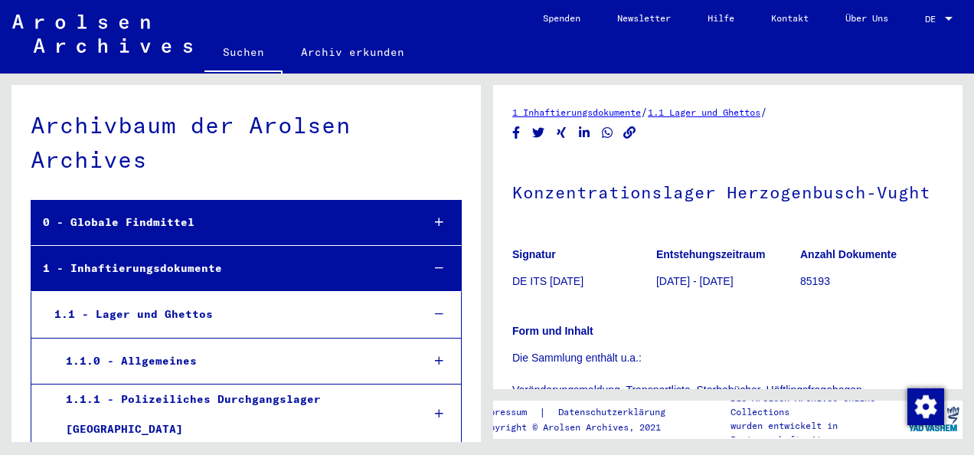
scroll to position [656, 0]
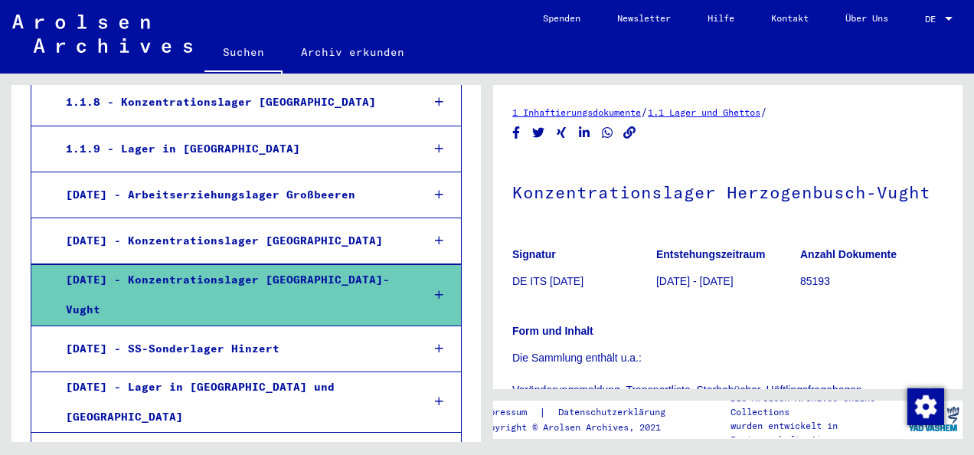
click at [165, 241] on mat-tree-node "[DATE] - Konzentrationslager [GEOGRAPHIC_DATA]" at bounding box center [246, 241] width 431 height 46
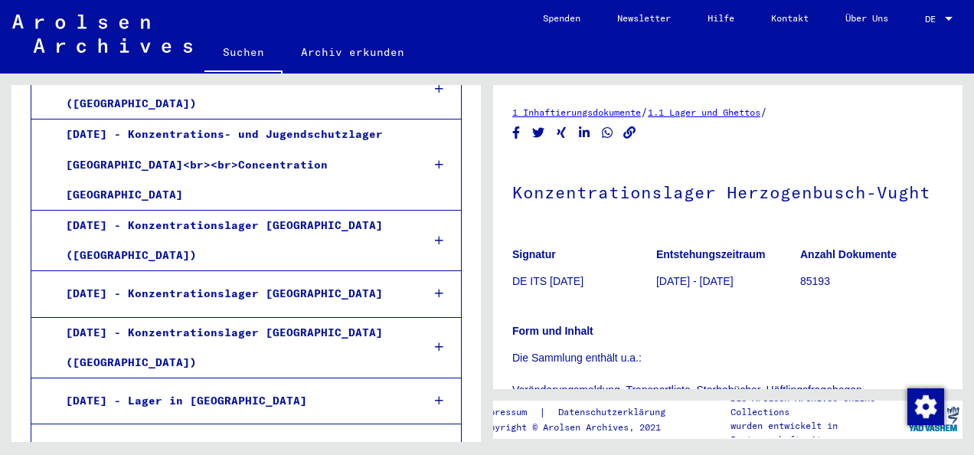
scroll to position [2044, 0]
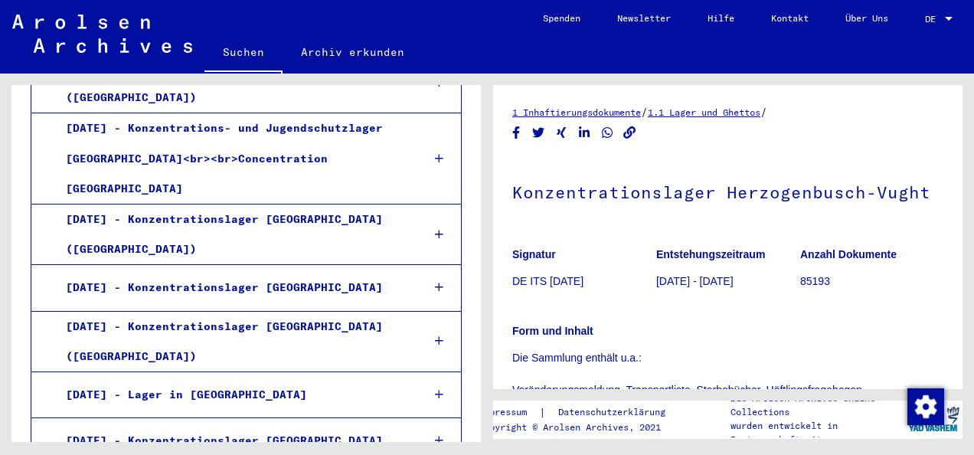
click at [265, 426] on div "[DATE] - Konzentrationslager [GEOGRAPHIC_DATA]" at bounding box center [231, 441] width 355 height 30
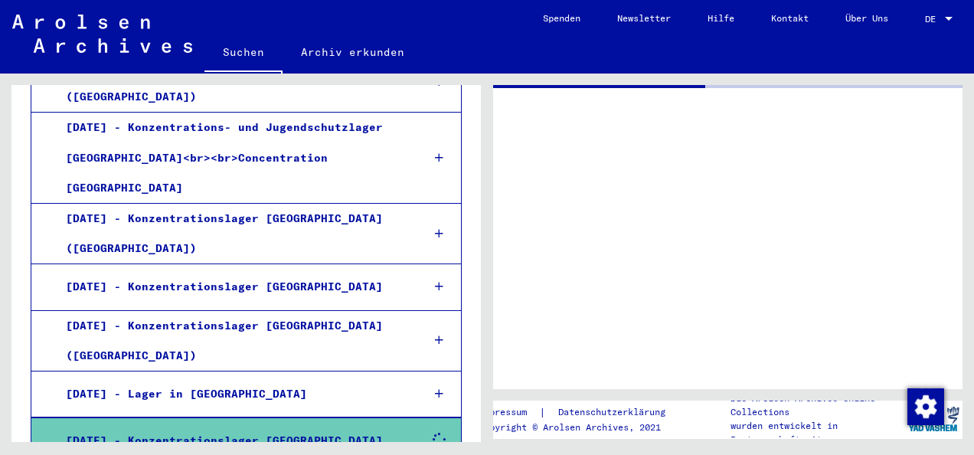
scroll to position [2044, 0]
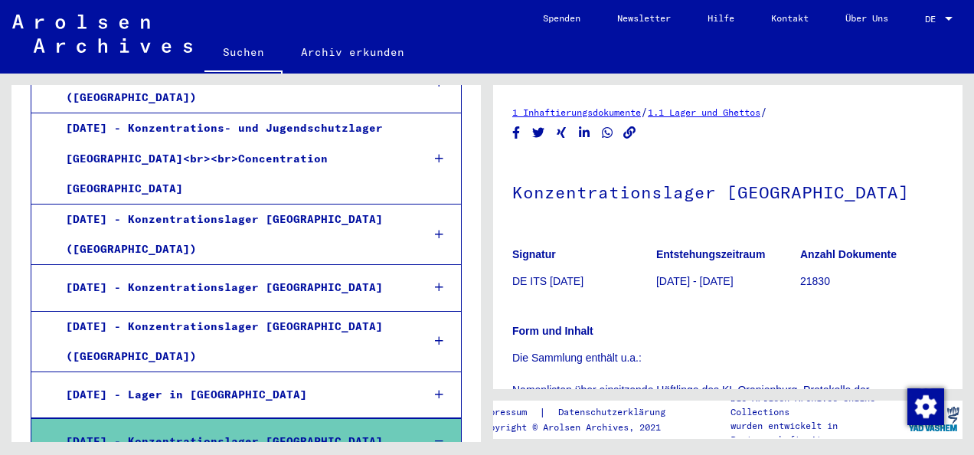
click at [873, 178] on h1 "Konzentrationslager [GEOGRAPHIC_DATA]" at bounding box center [727, 190] width 431 height 67
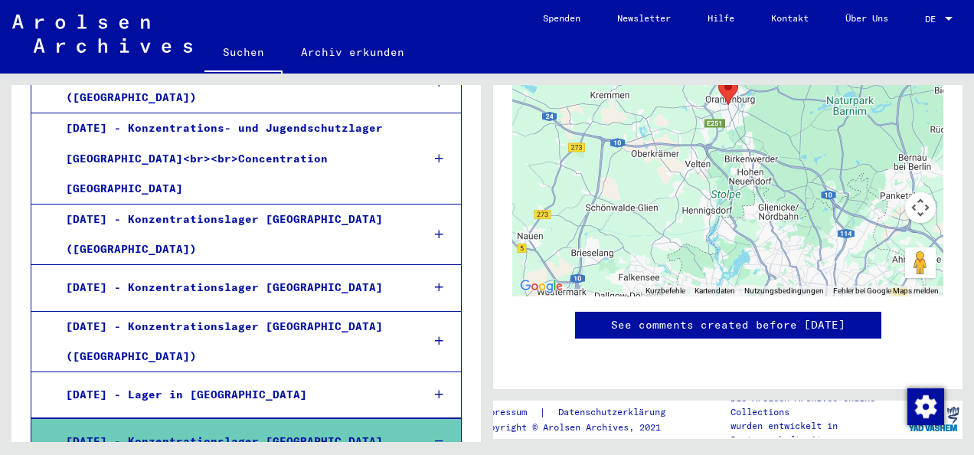
scroll to position [1158, 0]
